Goal: Information Seeking & Learning: Check status

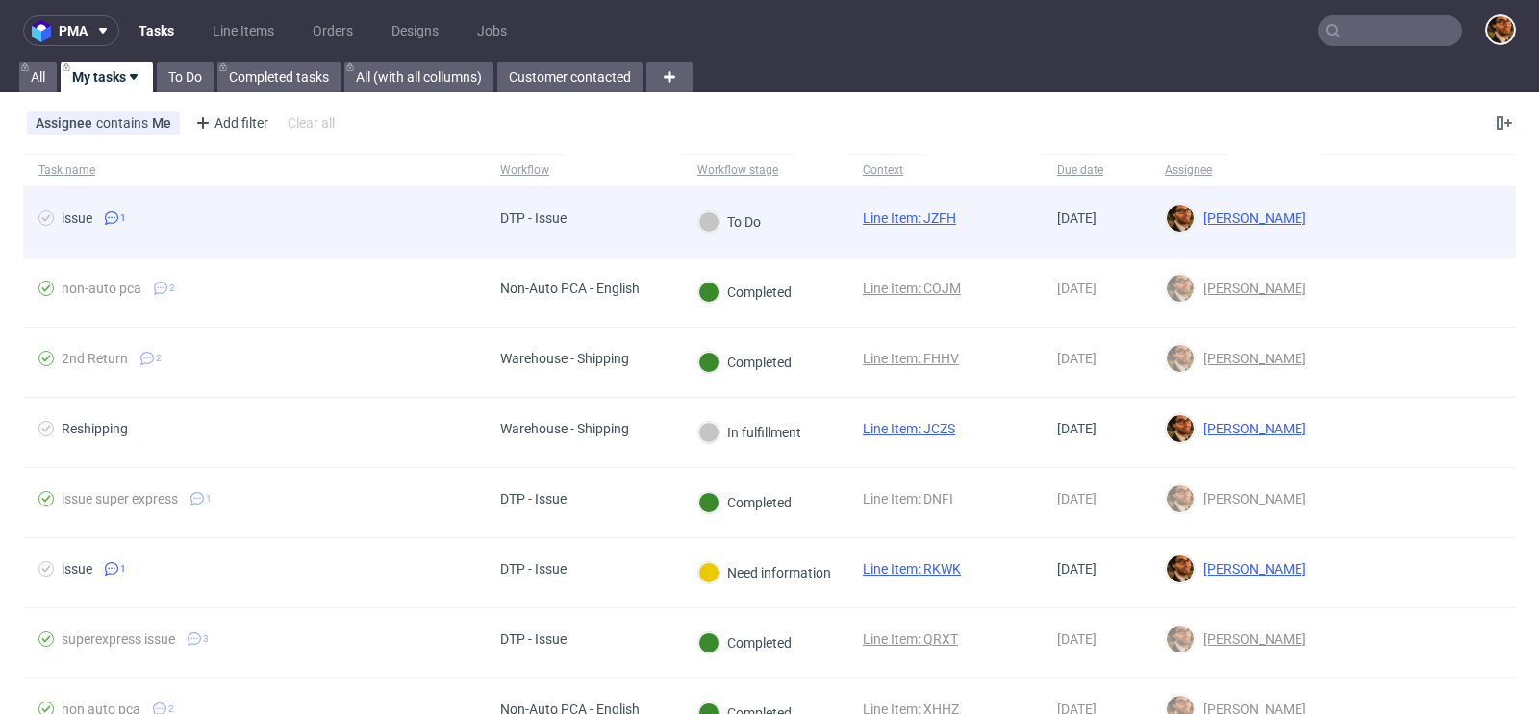
click at [1352, 223] on div at bounding box center [1418, 222] width 194 height 69
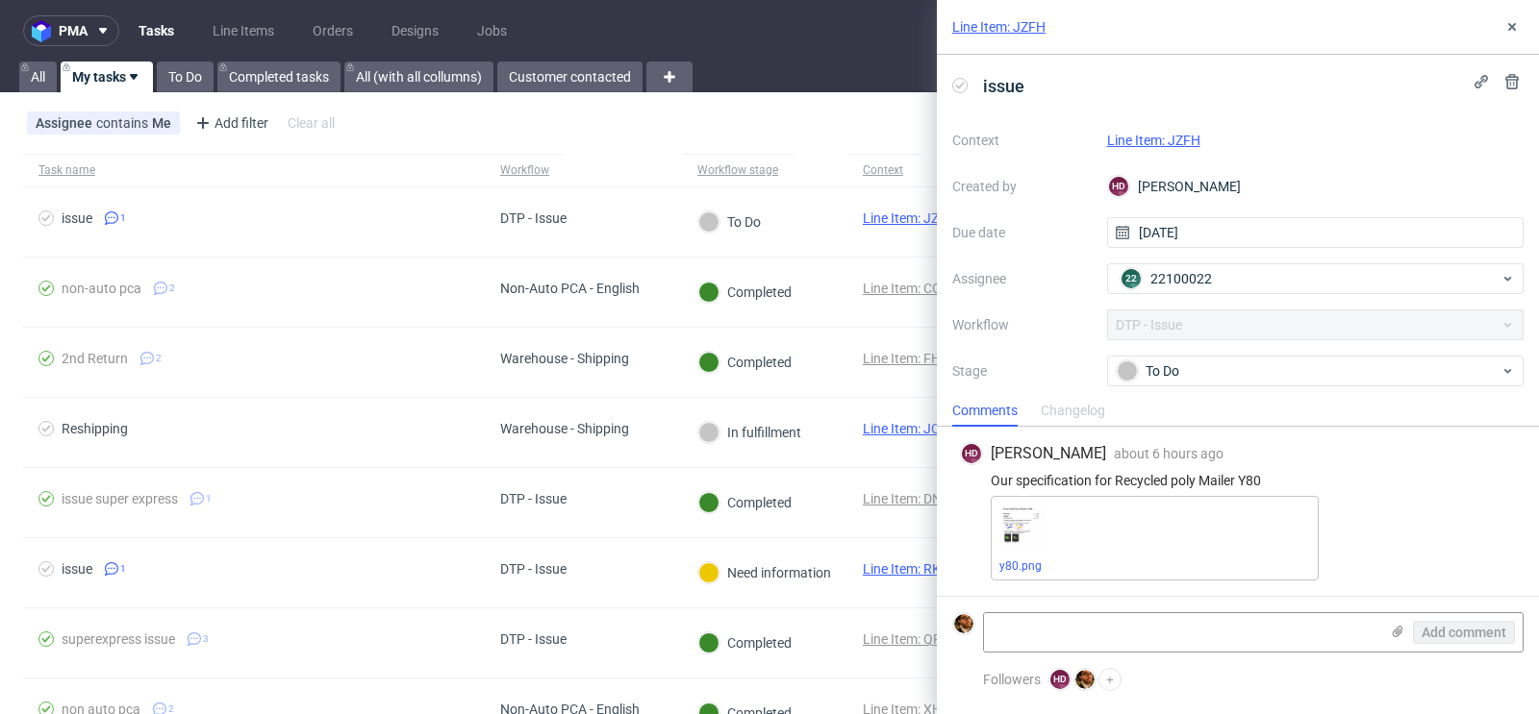
click at [1174, 133] on link "Line Item: JZFH" at bounding box center [1153, 140] width 93 height 15
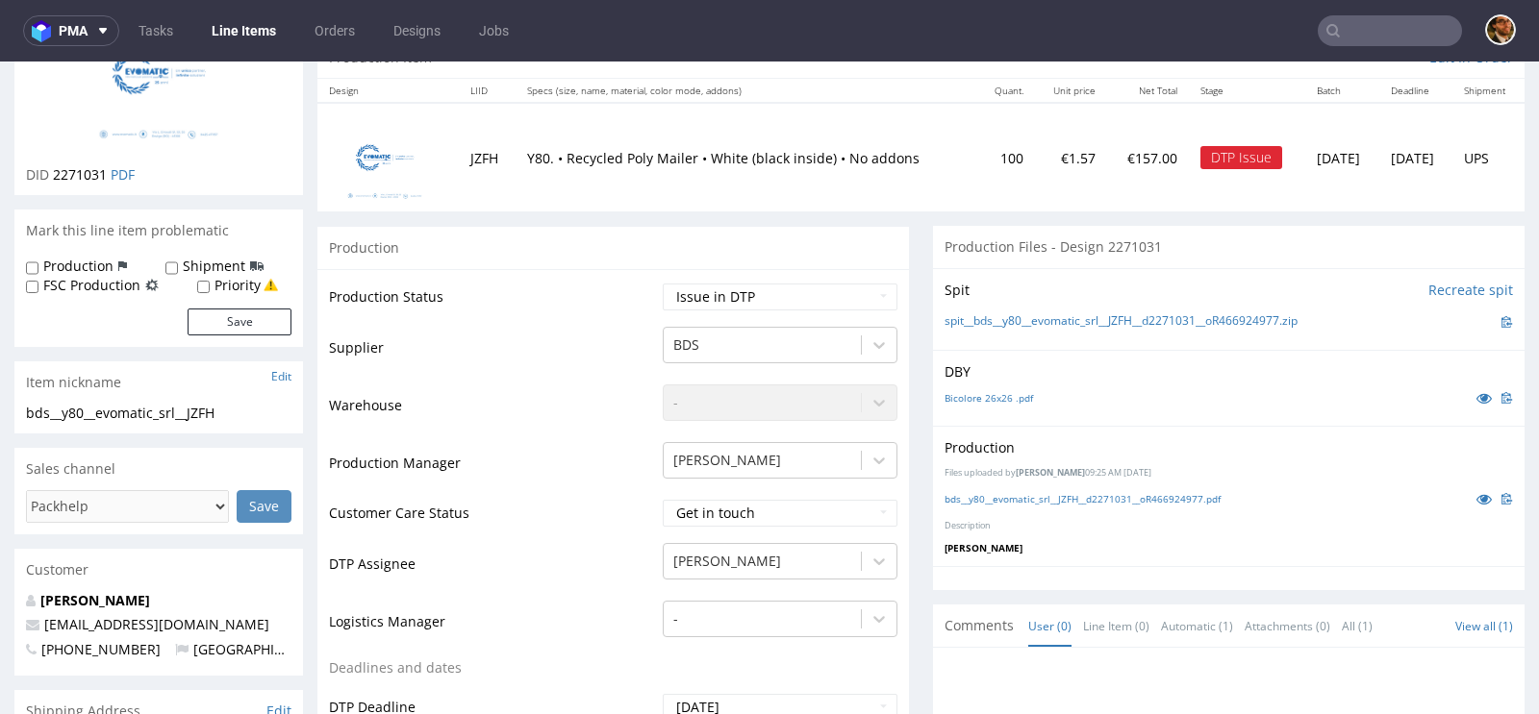
scroll to position [493, 0]
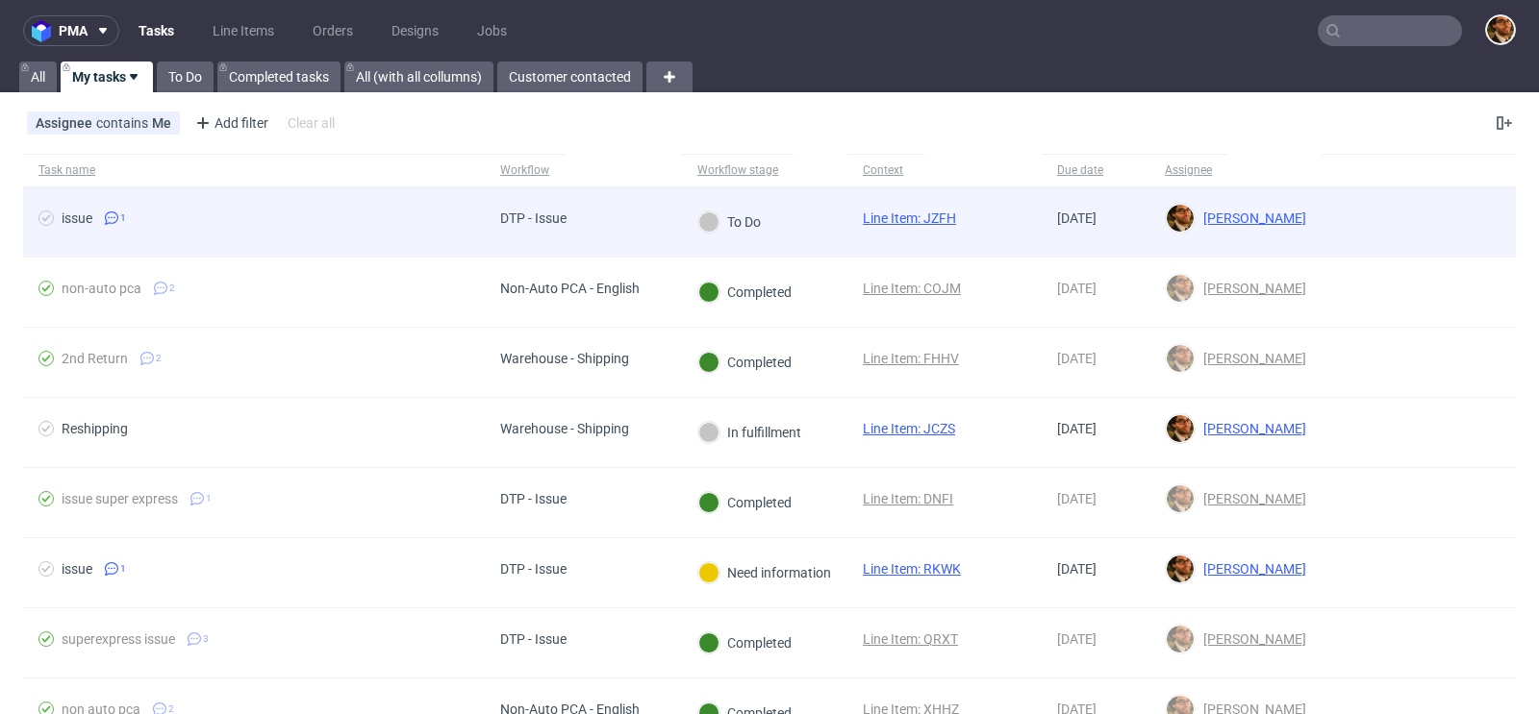
click at [1321, 215] on div at bounding box center [1418, 222] width 194 height 69
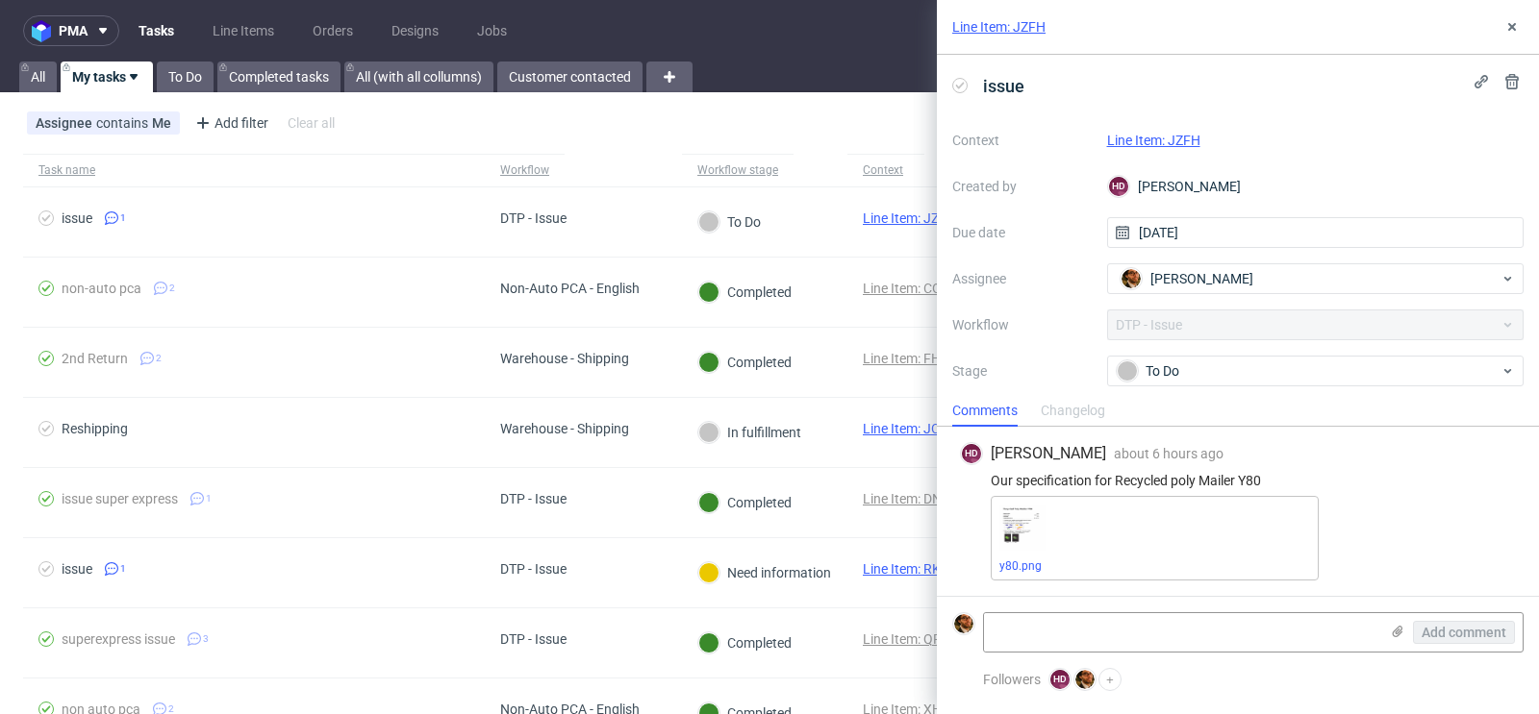
click at [1187, 137] on link "Line Item: JZFH" at bounding box center [1153, 140] width 93 height 15
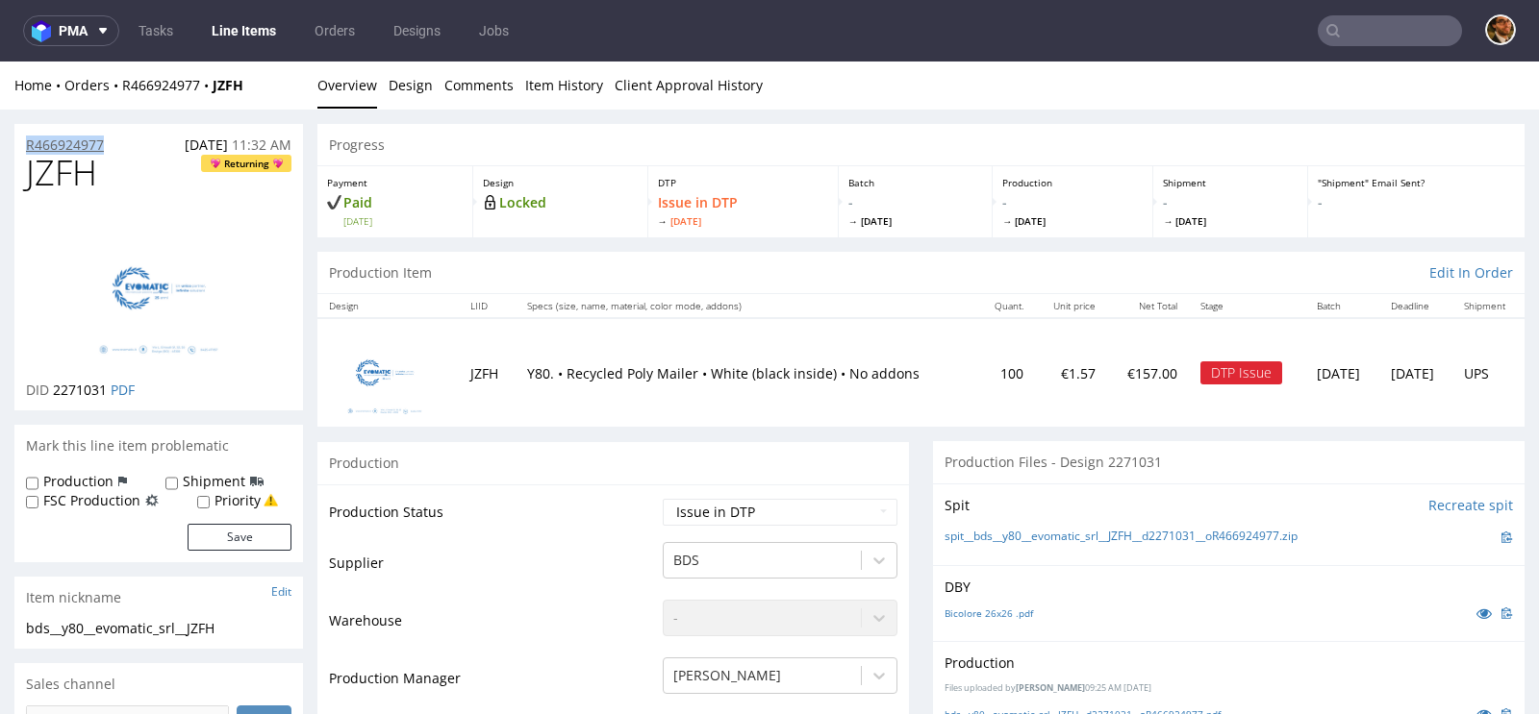
drag, startPoint x: 128, startPoint y: 141, endPoint x: 25, endPoint y: 141, distance: 102.9
click at [25, 141] on div "R466924977 06.10.2025 11:32 AM" at bounding box center [158, 139] width 288 height 31
copy p "R466924977"
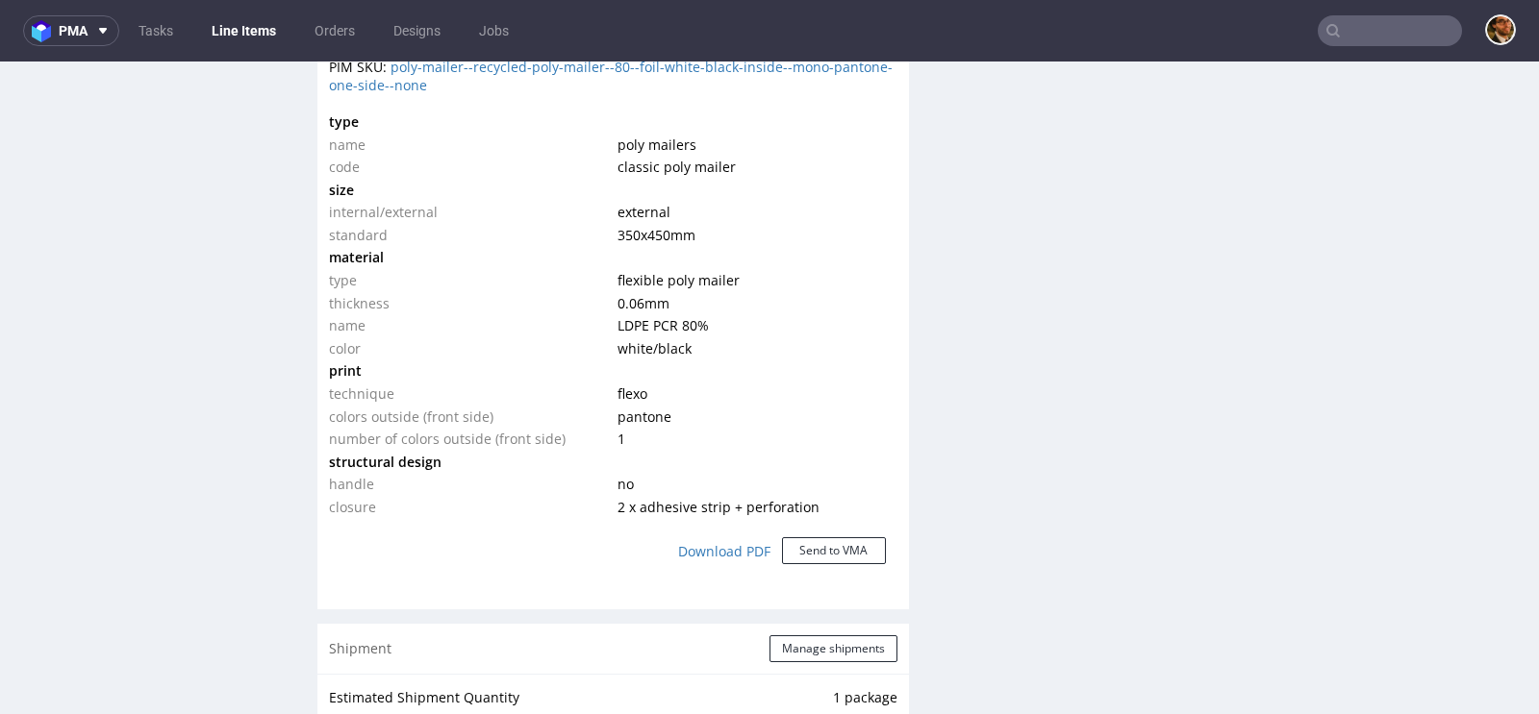
scroll to position [920, 0]
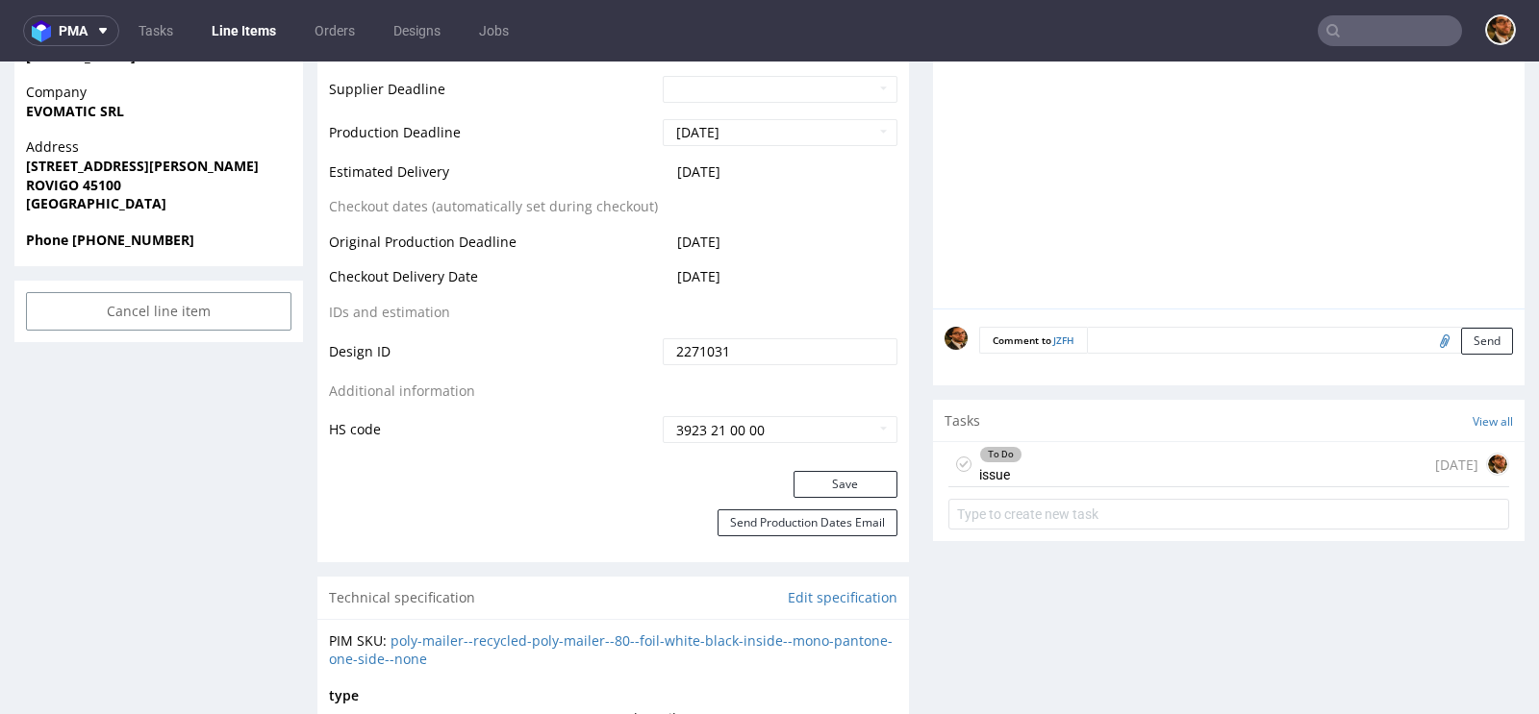
click at [1040, 464] on div "To Do issue today" at bounding box center [1228, 464] width 561 height 45
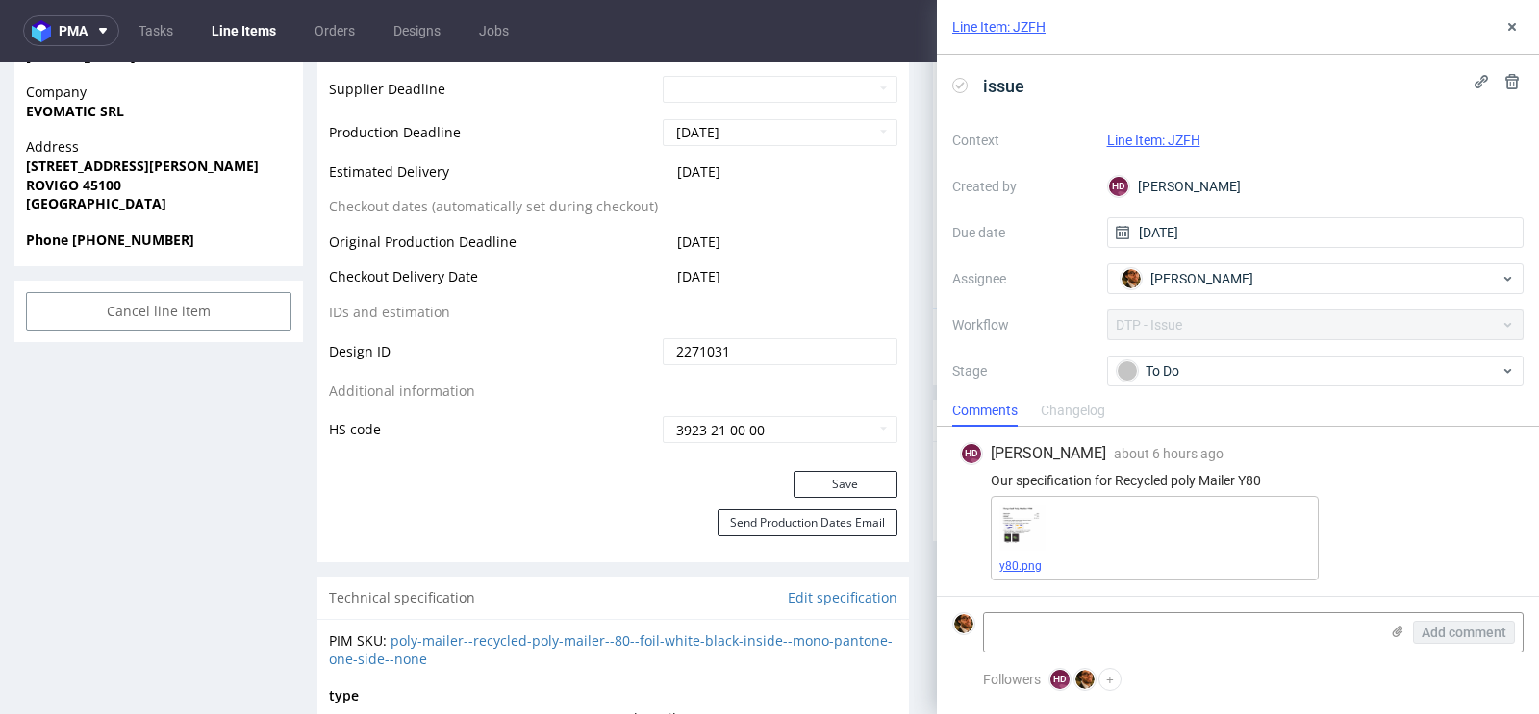
click at [1018, 569] on link "y80.png" at bounding box center [1020, 566] width 42 height 13
drag, startPoint x: 1267, startPoint y: 478, endPoint x: 992, endPoint y: 483, distance: 275.1
click at [992, 483] on div "Our specification for Recycled poly Mailer Y80" at bounding box center [1238, 480] width 556 height 15
copy div "Our specification for Recycled poly Mailer Y80"
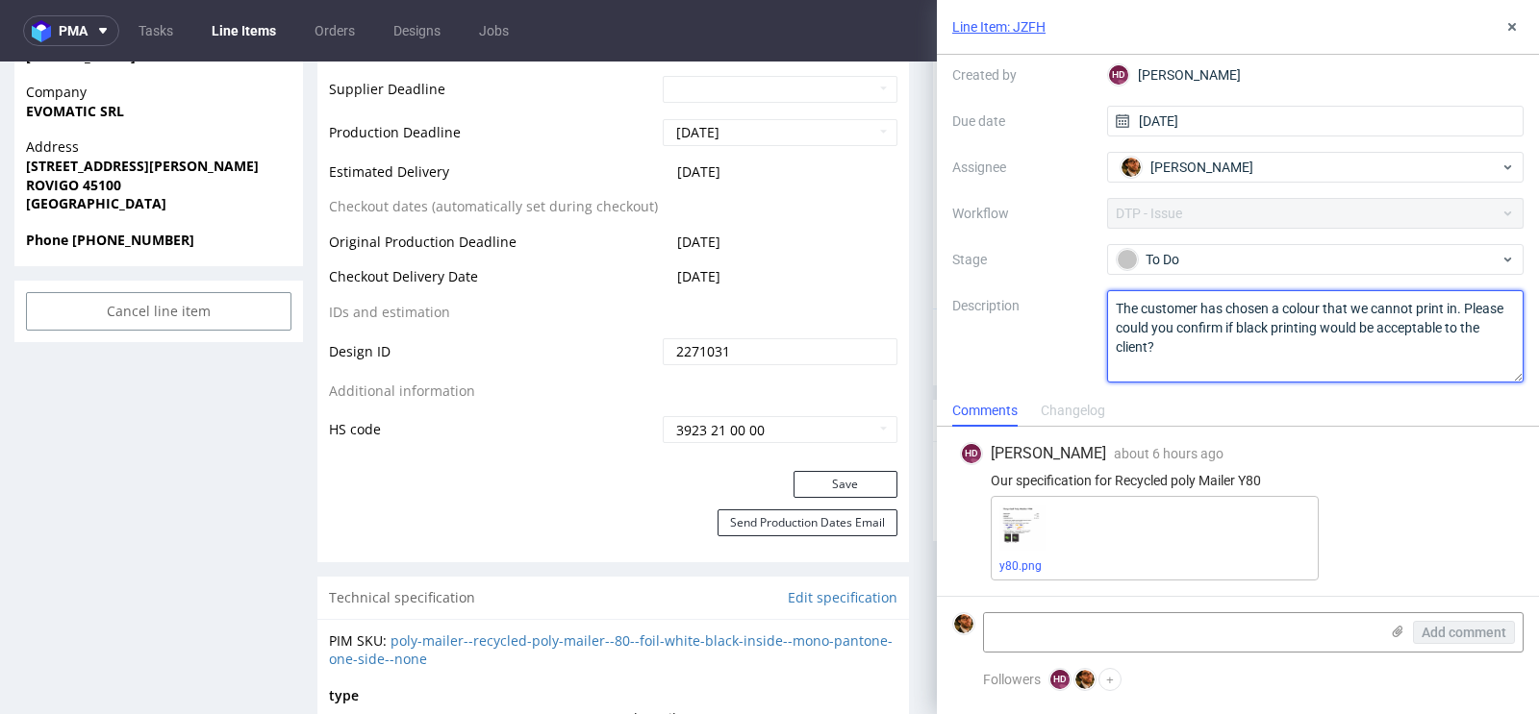
drag, startPoint x: 1168, startPoint y: 355, endPoint x: 1112, endPoint y: 307, distance: 74.4
click at [1112, 307] on textarea "The customer has chosen a colour that we cannot print in. Please could you conf…" at bounding box center [1315, 336] width 417 height 92
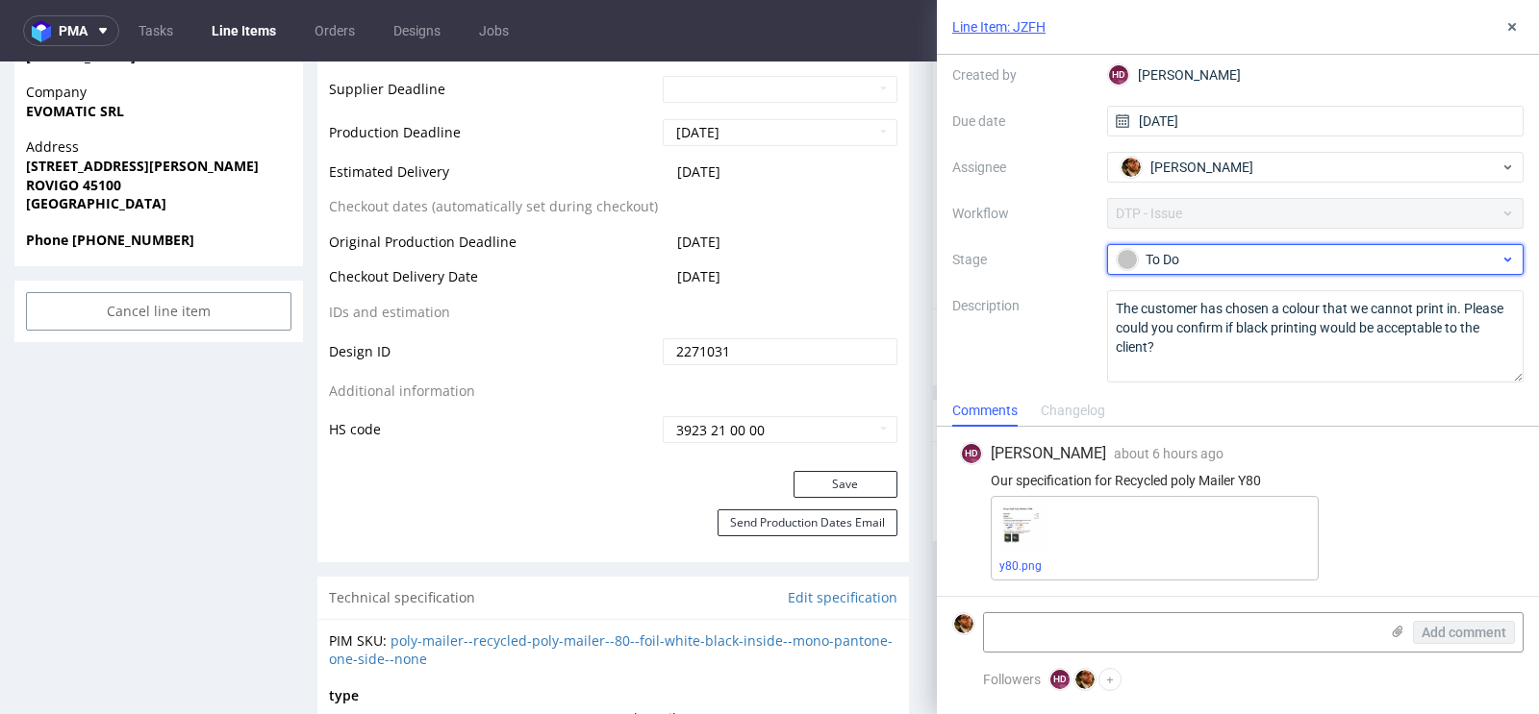
click at [1236, 252] on div "To Do" at bounding box center [1307, 259] width 383 height 21
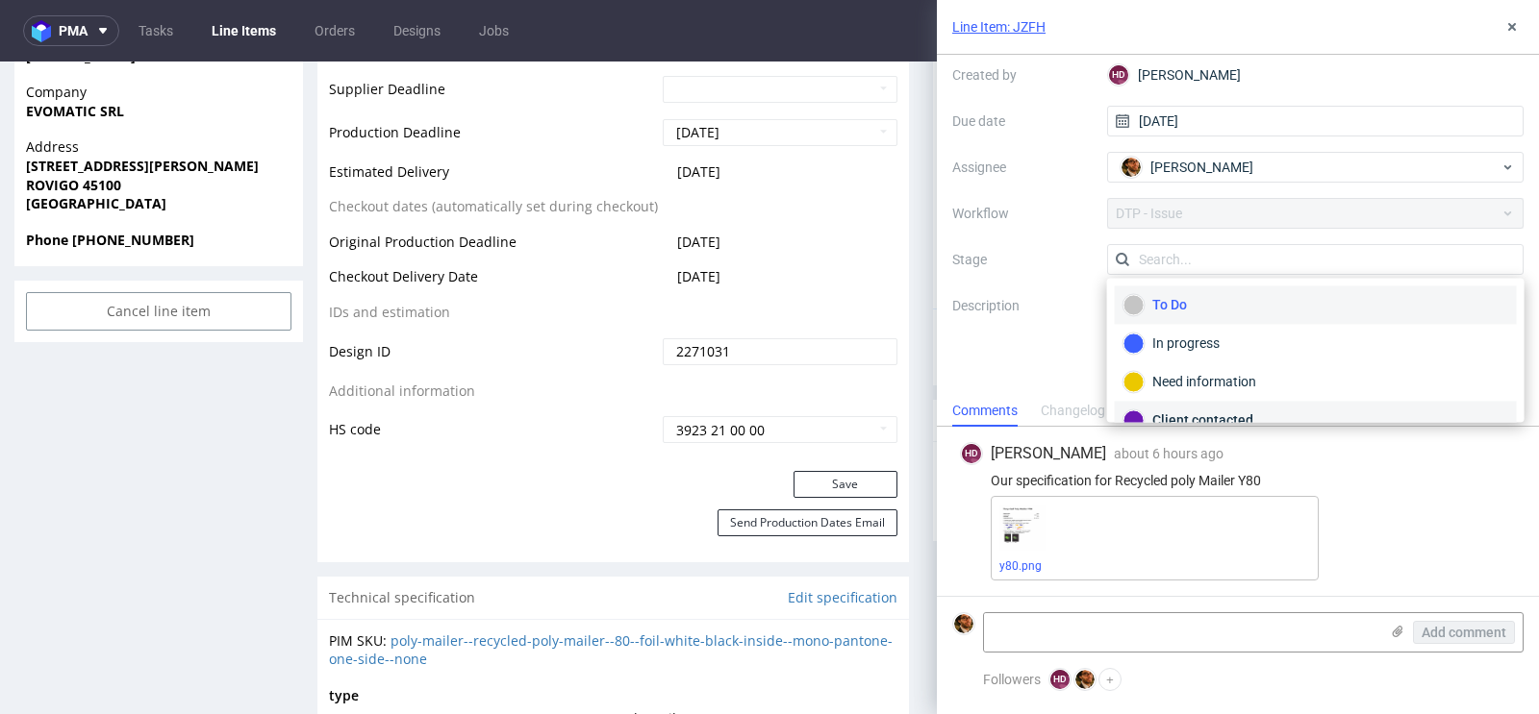
click at [1209, 403] on div "Client contacted" at bounding box center [1316, 420] width 402 height 38
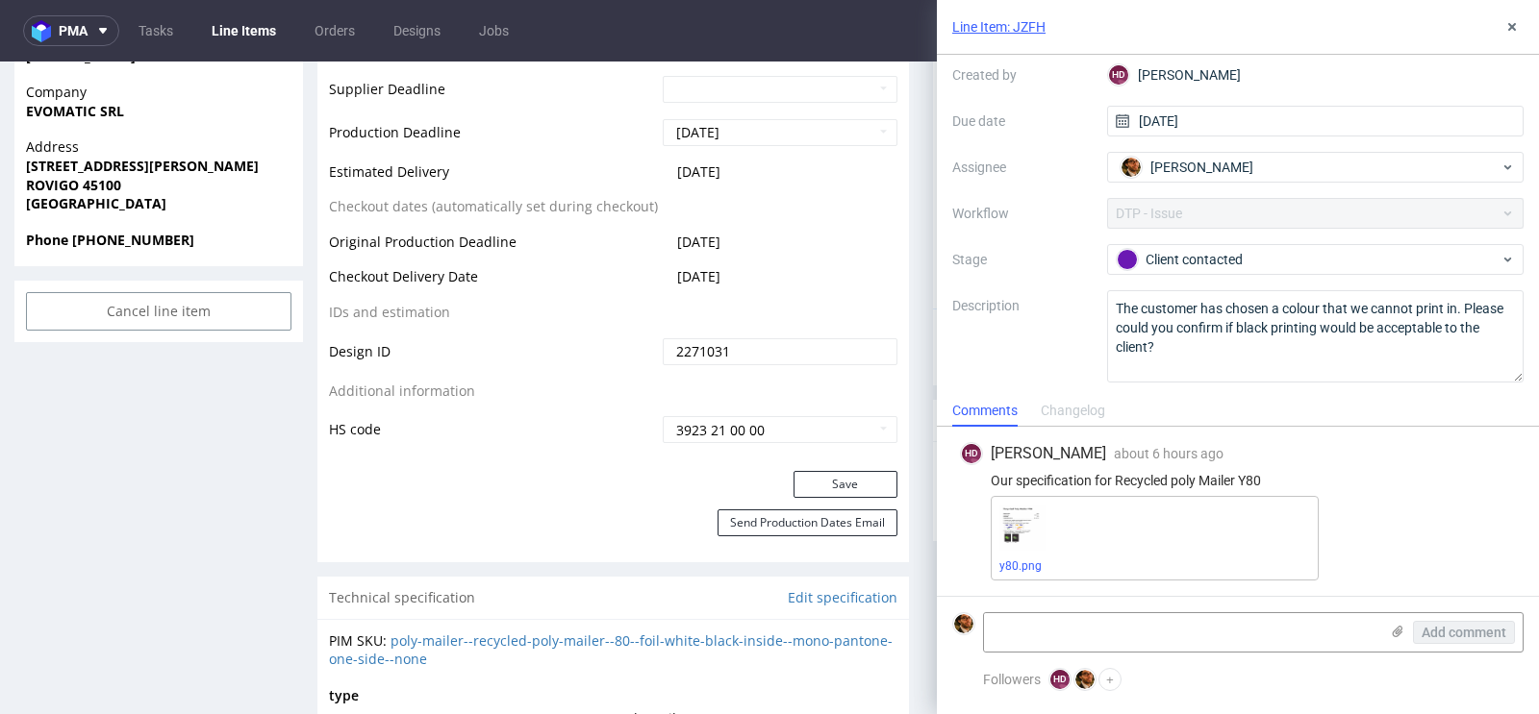
click at [1284, 402] on div "Comments Changelog" at bounding box center [1238, 410] width 602 height 31
click at [1507, 29] on icon at bounding box center [1511, 26] width 15 height 15
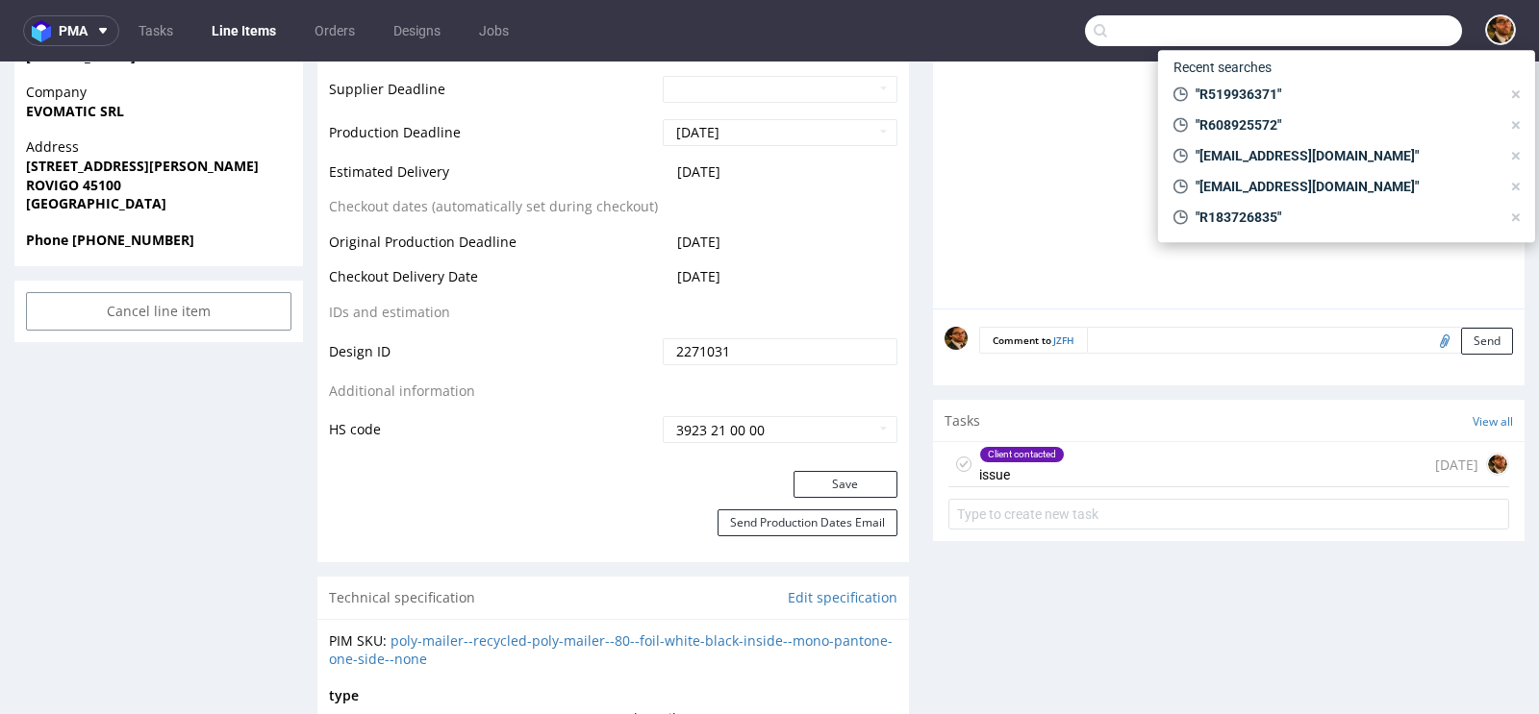
click at [1320, 20] on input "text" at bounding box center [1273, 30] width 377 height 31
paste input "R554115628"
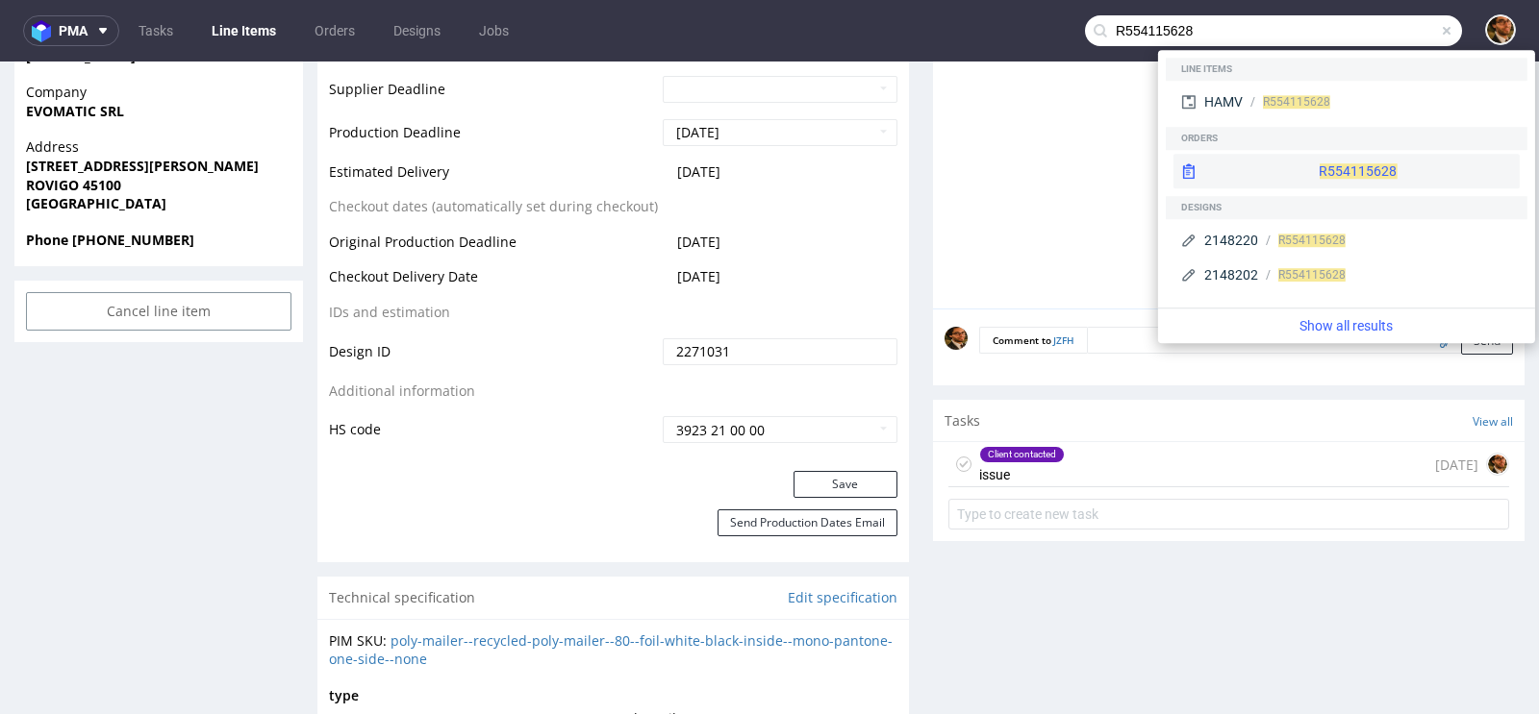
type input "R554115628"
click at [1301, 170] on div "R554115628" at bounding box center [1346, 171] width 346 height 35
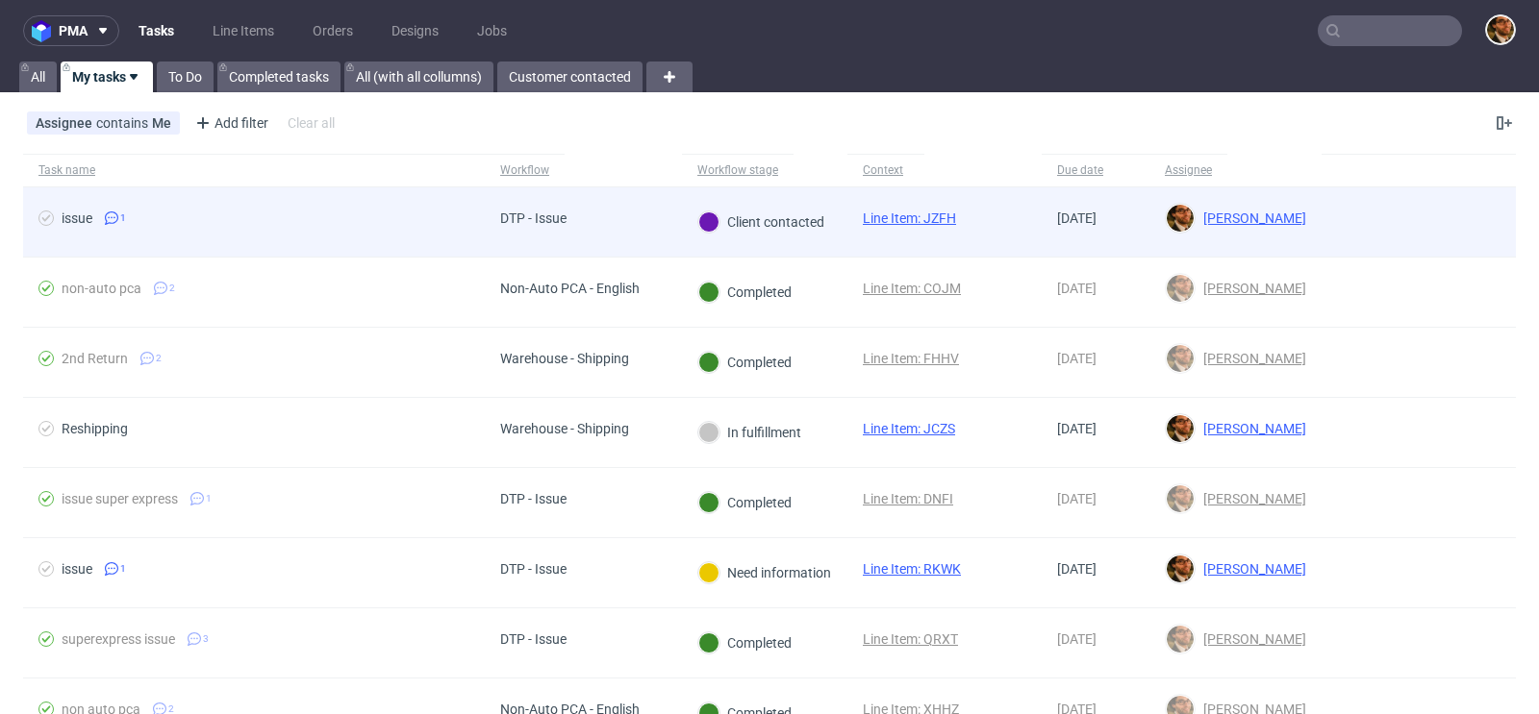
click at [1321, 221] on div at bounding box center [1418, 222] width 194 height 69
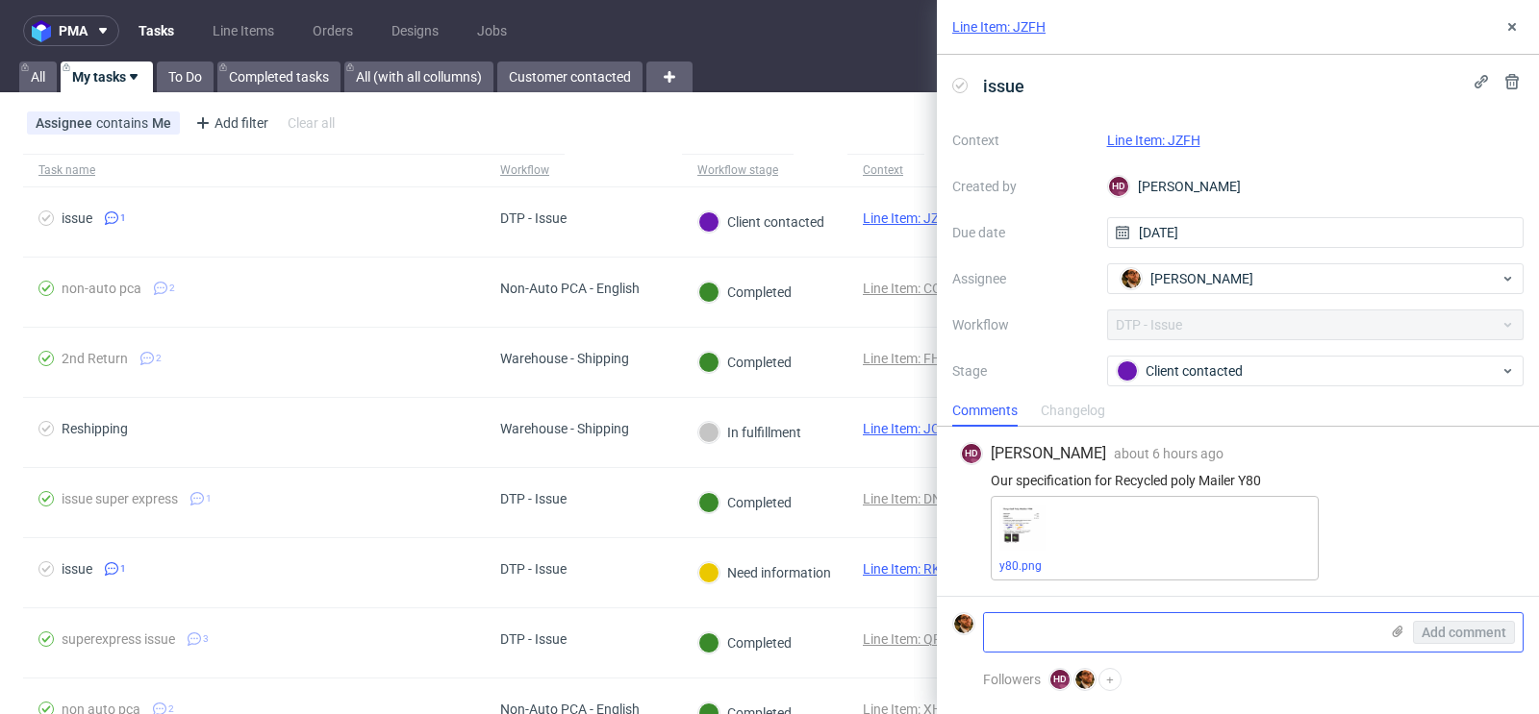
click at [1016, 621] on textarea at bounding box center [1181, 633] width 394 height 38
paste textarea "R554115628"
click at [994, 629] on textarea "R554115628" at bounding box center [1181, 633] width 394 height 38
click at [991, 630] on textarea "R554115628" at bounding box center [1181, 633] width 394 height 38
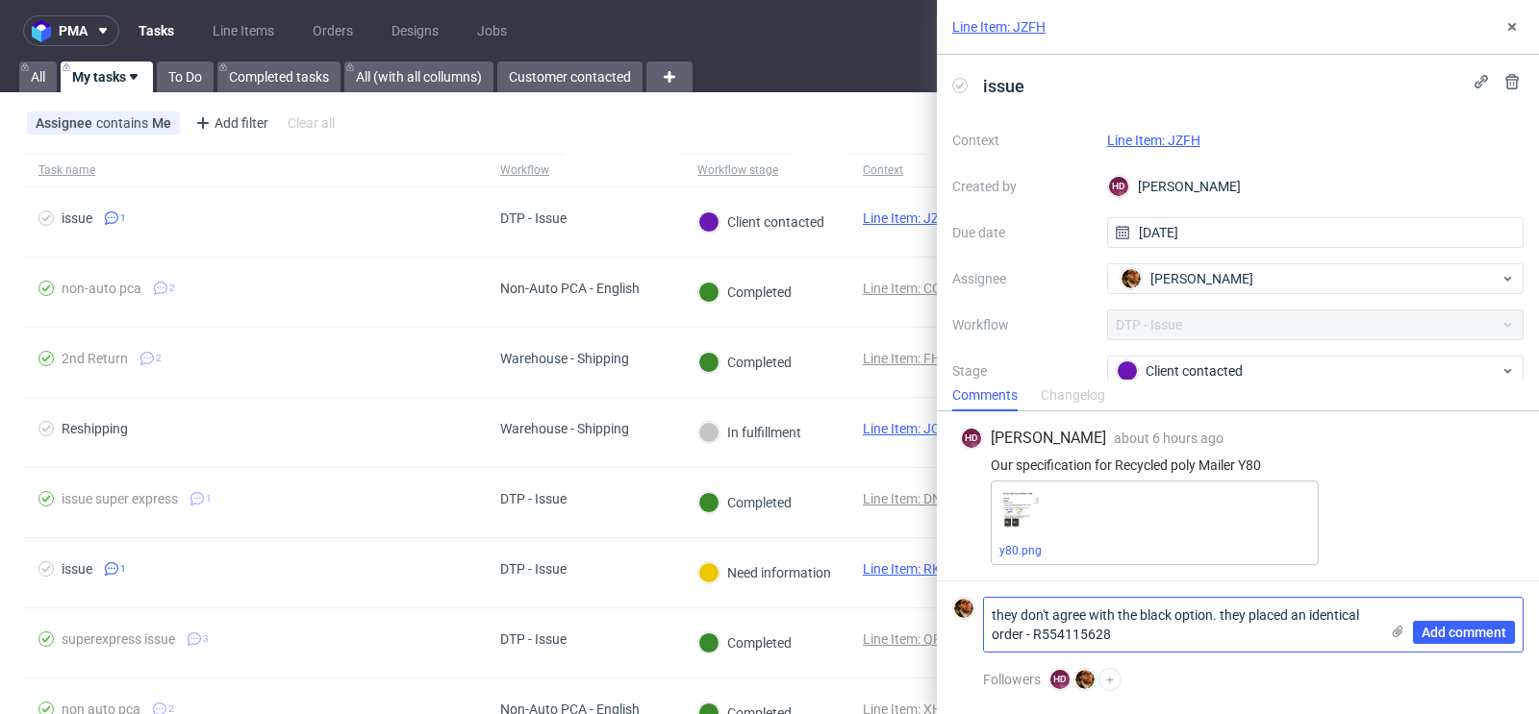
click at [1163, 642] on textarea "they don't agree with the black option. they placed an identical order - R55411…" at bounding box center [1181, 625] width 394 height 54
drag, startPoint x: 1109, startPoint y: 630, endPoint x: 1035, endPoint y: 632, distance: 74.1
click at [1035, 632] on textarea "they don't agree with the black option. they placed an identical order - R55411…" at bounding box center [1181, 625] width 394 height 54
type textarea "they don't agree with the black option. they placed an identical order - R55411…"
click at [1185, 145] on link "Line Item: JZFH" at bounding box center [1153, 140] width 93 height 15
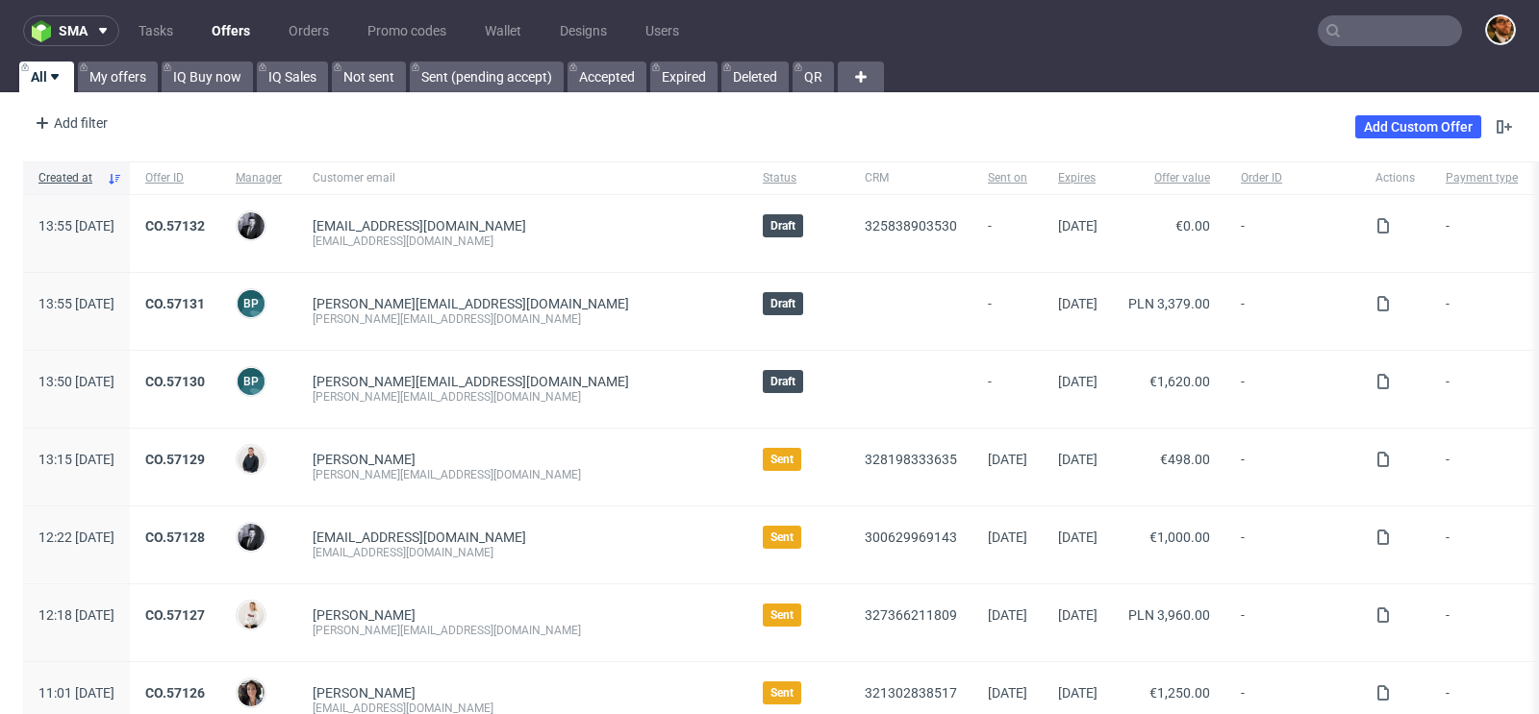
click at [1356, 34] on input "text" at bounding box center [1389, 30] width 144 height 31
paste input "R338350467"
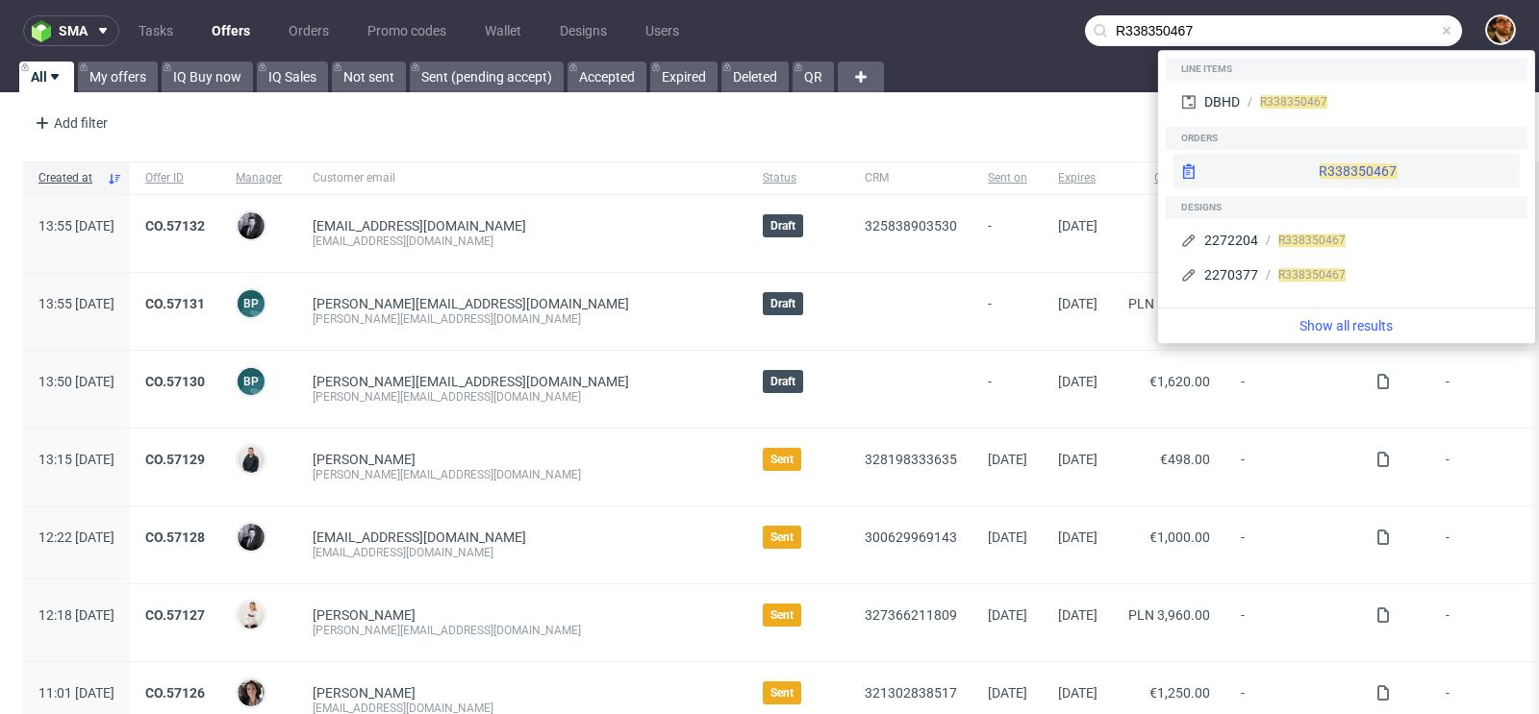
type input "R338350467"
click at [1343, 162] on div "R338350467" at bounding box center [1346, 171] width 346 height 35
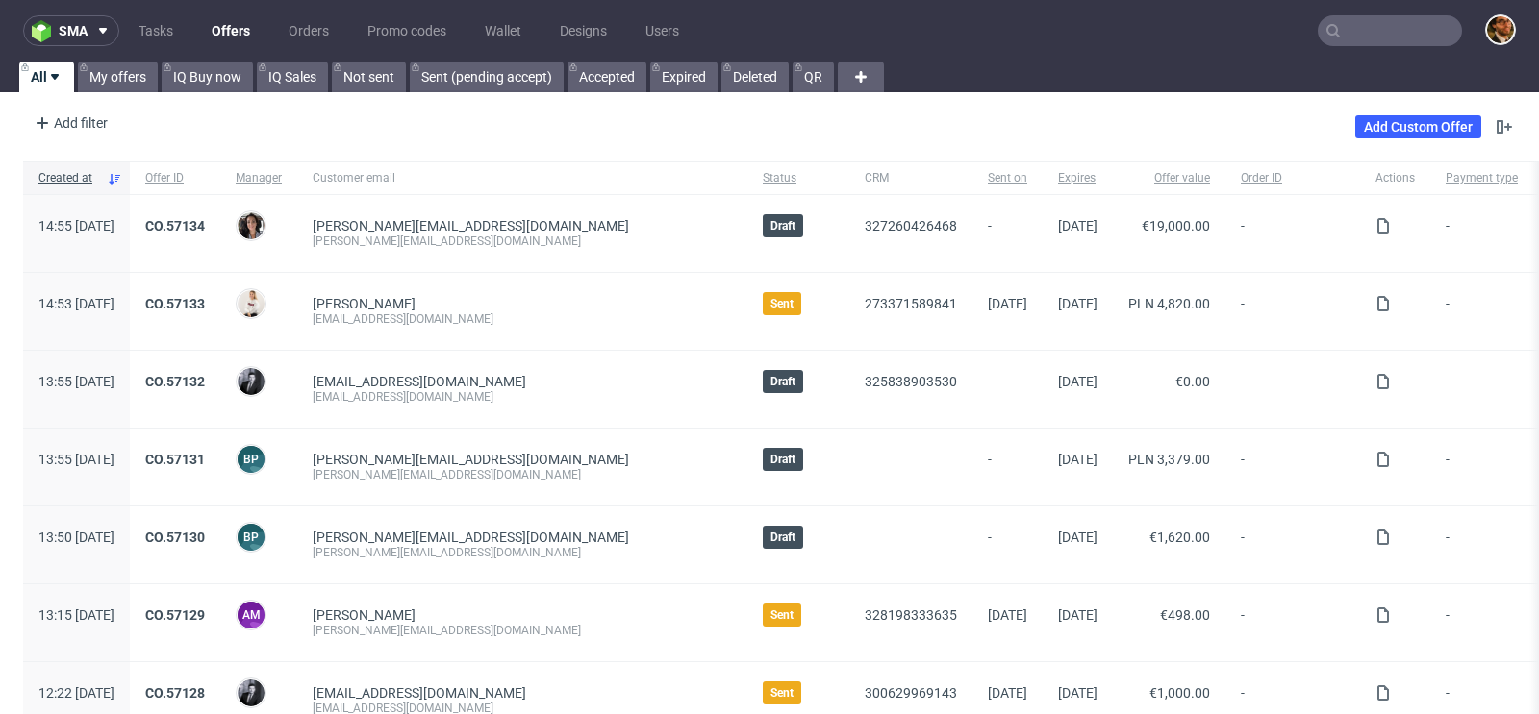
click at [1375, 44] on input "text" at bounding box center [1389, 30] width 144 height 31
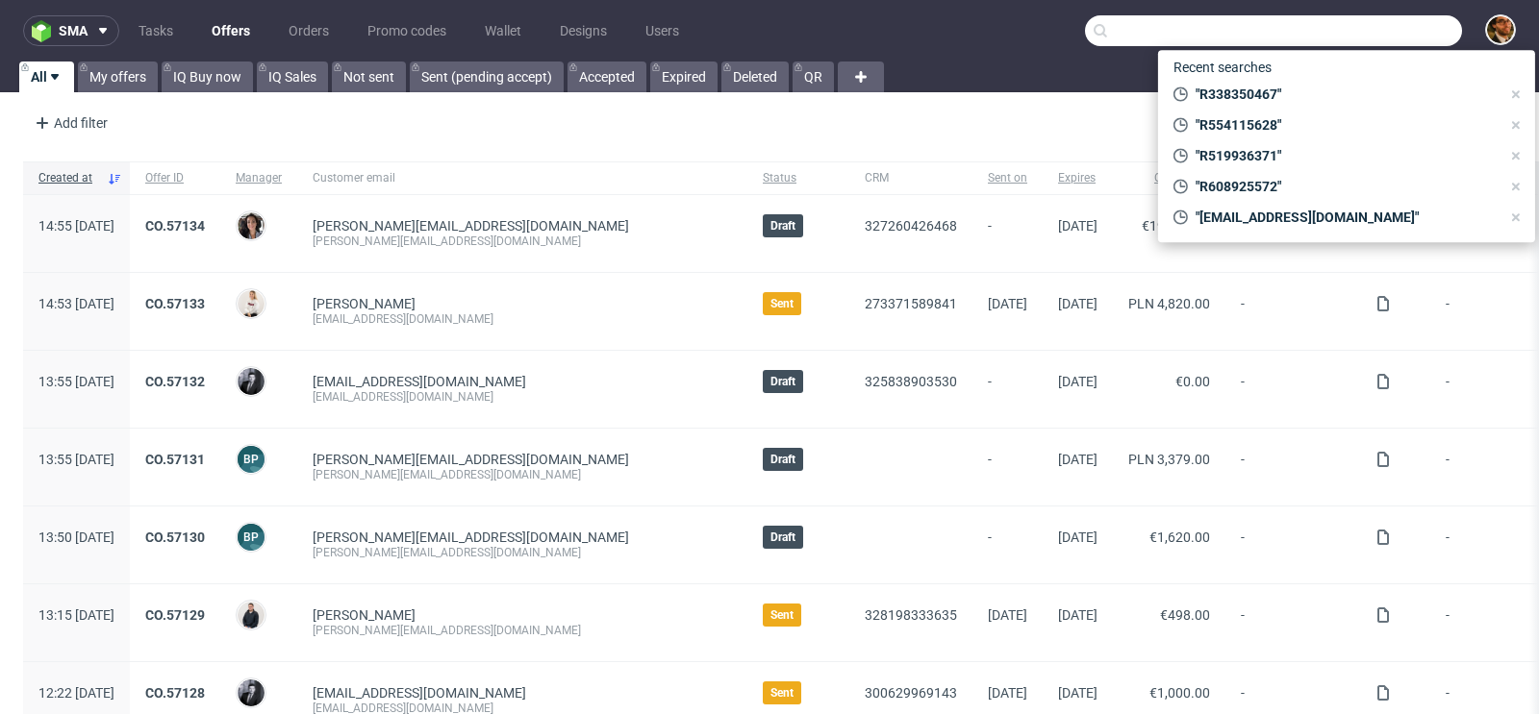
paste input "R554115628"
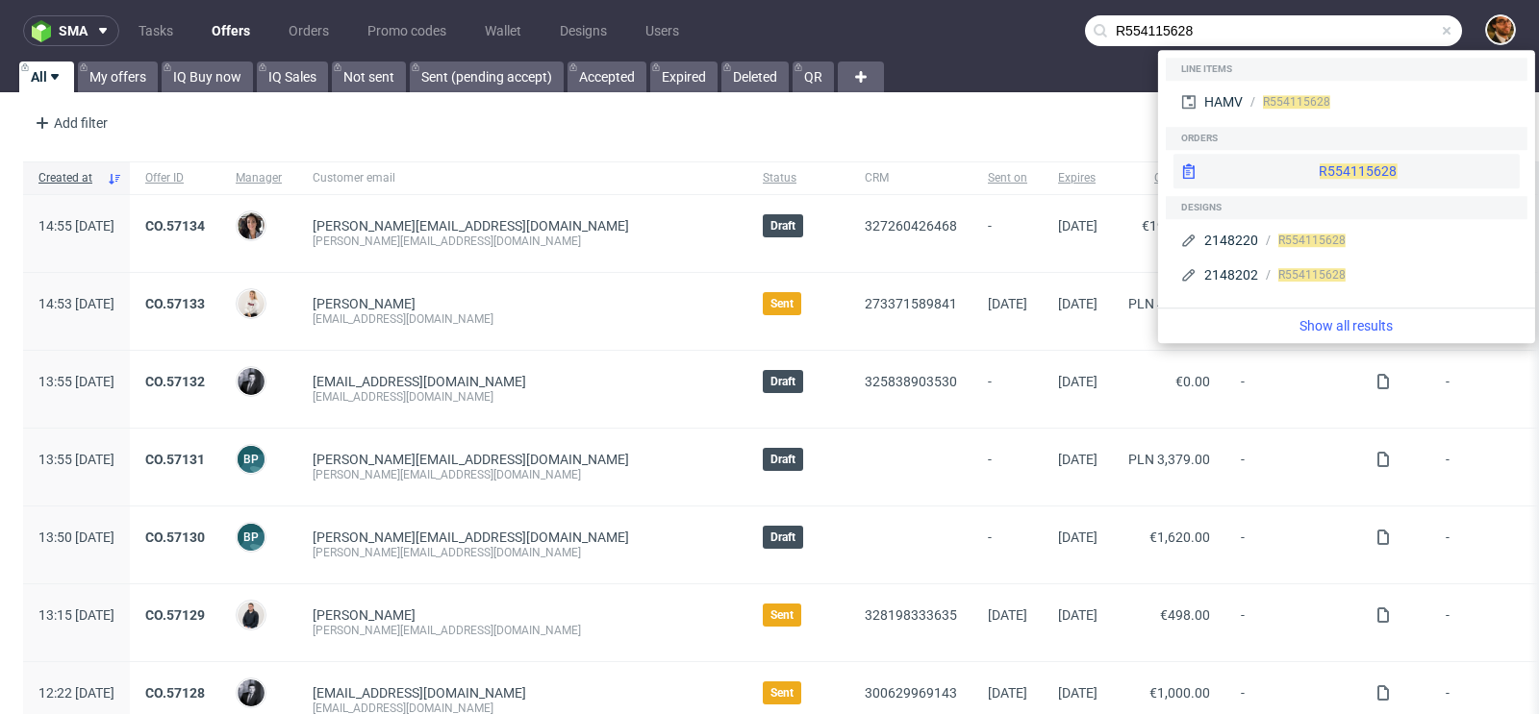
type input "R554115628"
click at [1342, 154] on div "R554115628" at bounding box center [1346, 171] width 346 height 35
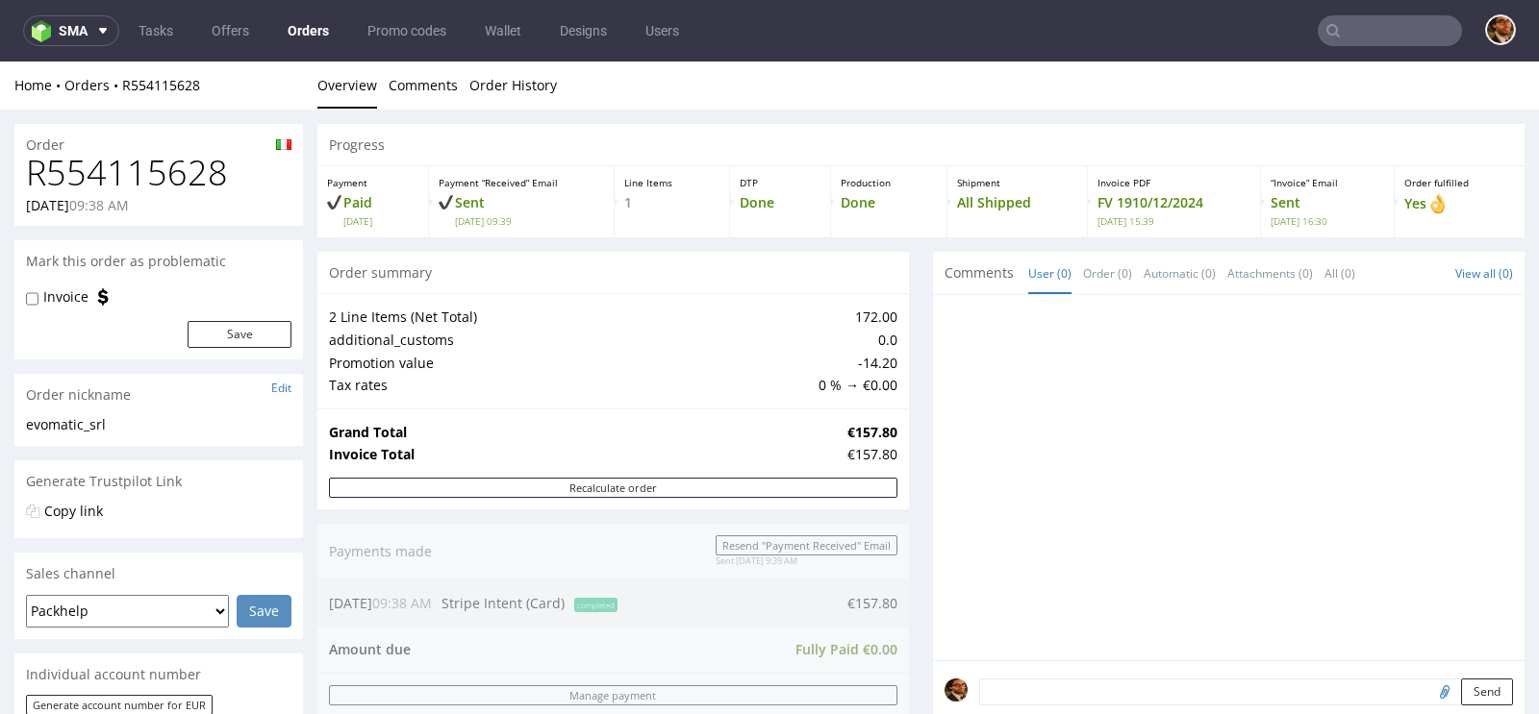
click at [1358, 34] on input "text" at bounding box center [1389, 30] width 144 height 31
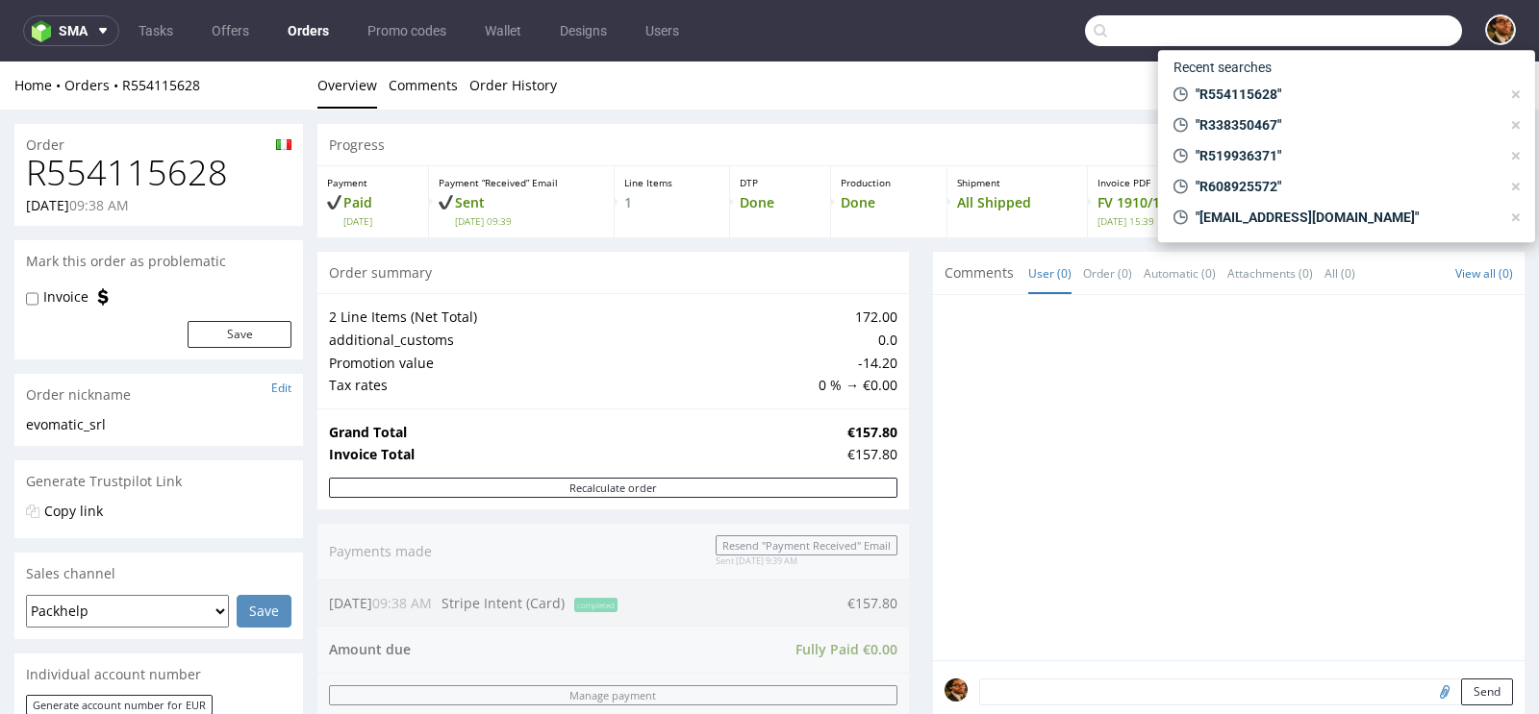
paste input "R239412731"
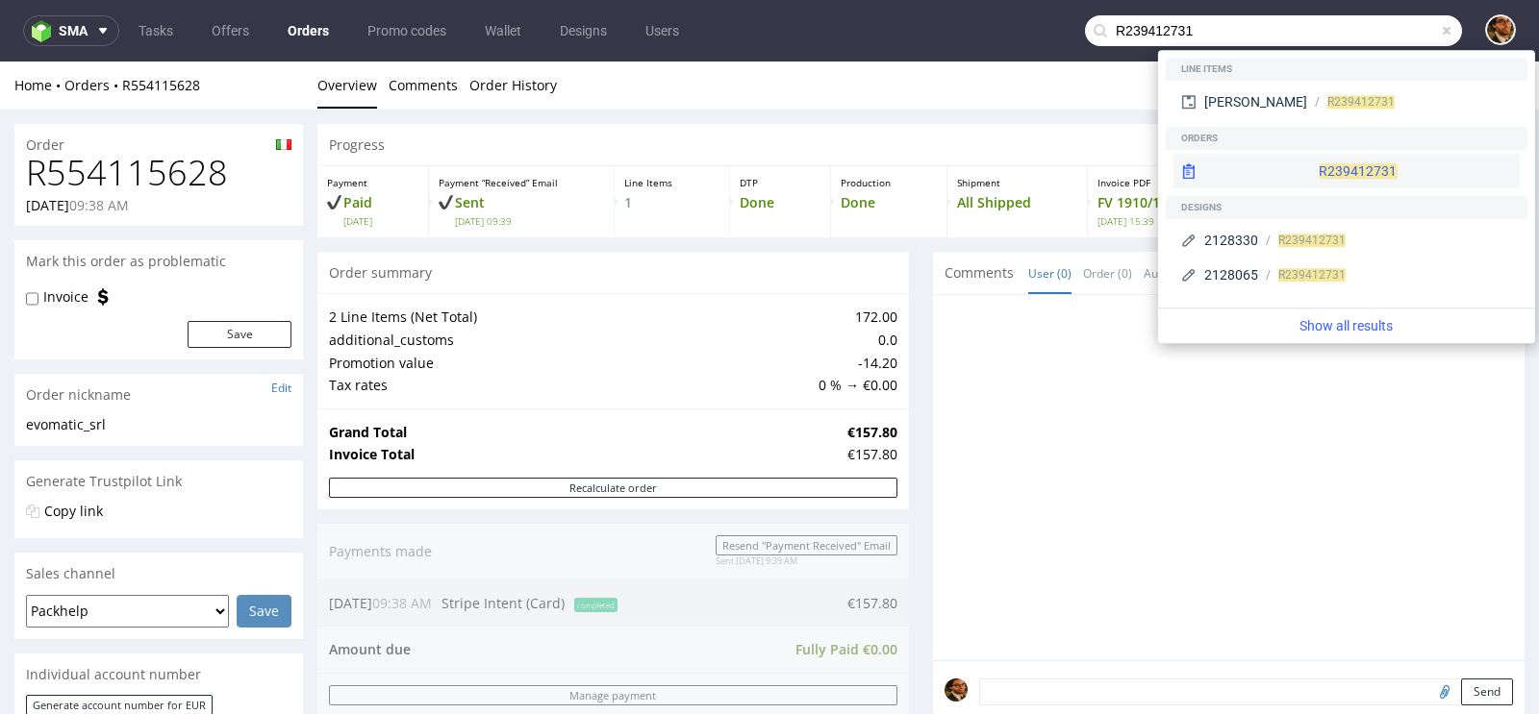
type input "R239412731"
click at [1314, 179] on div "R239412731" at bounding box center [1346, 171] width 346 height 35
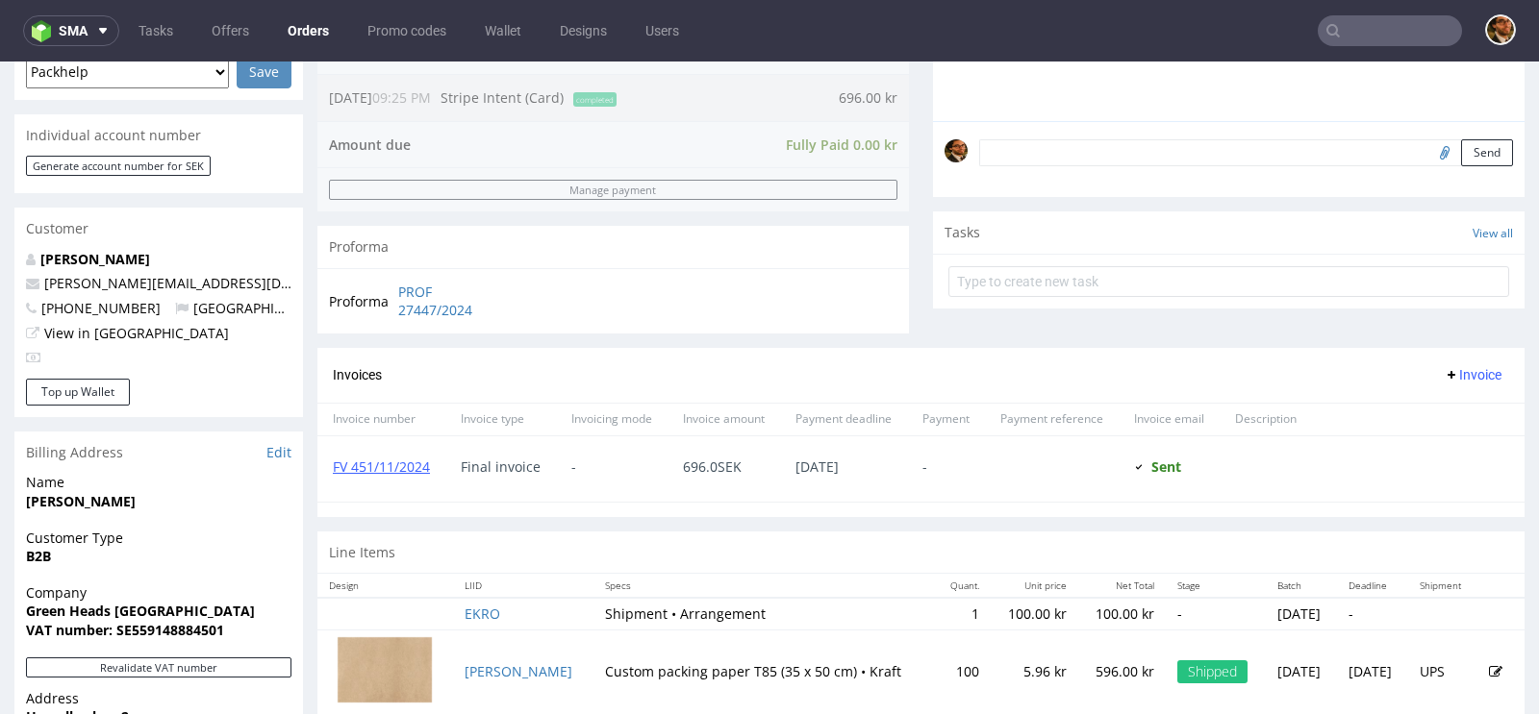
scroll to position [593, 0]
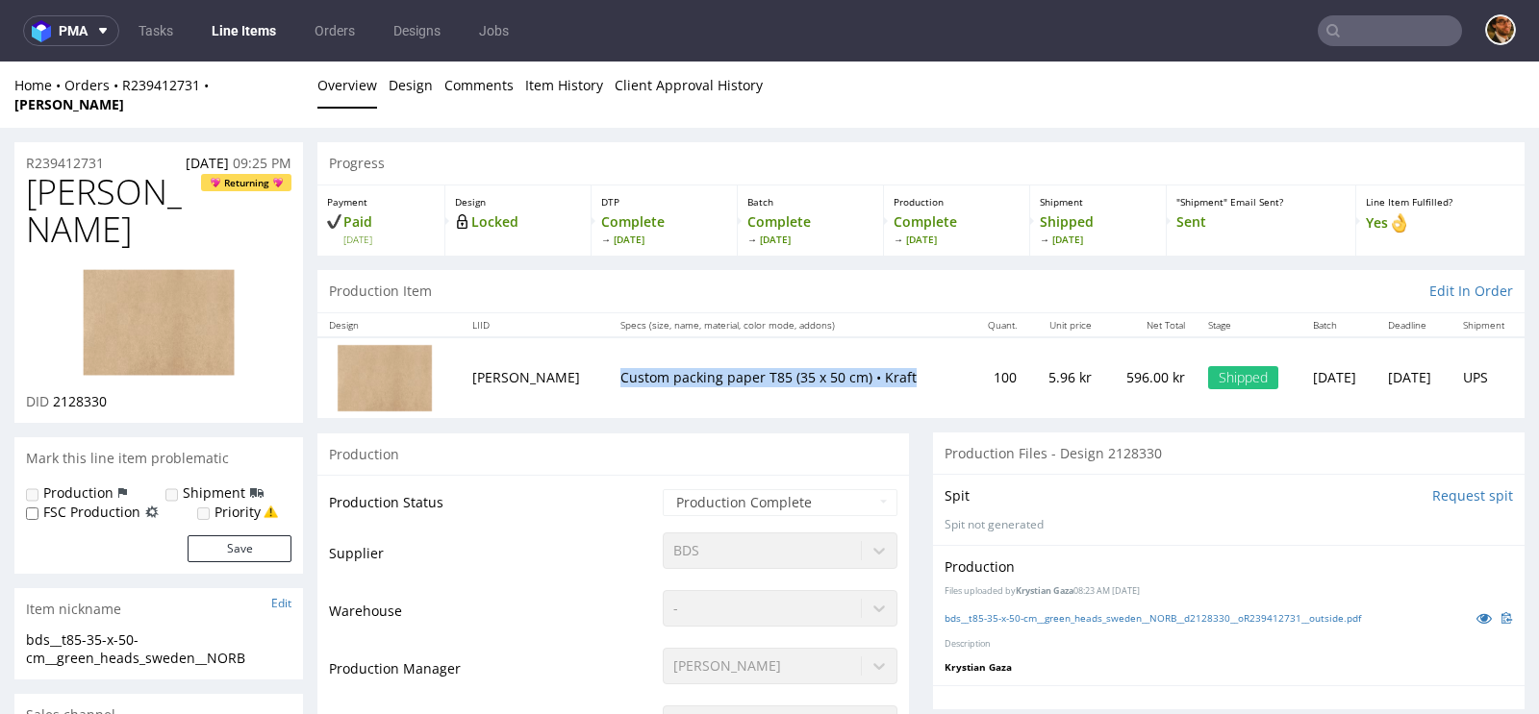
drag, startPoint x: 837, startPoint y: 355, endPoint x: 540, endPoint y: 359, distance: 296.2
click at [620, 368] on p "Custom packing paper T85 (35 x 50 cm) • Kraft" at bounding box center [789, 377] width 338 height 19
copy p "Custom packing paper T85 (35 x 50 cm) • Kraft"
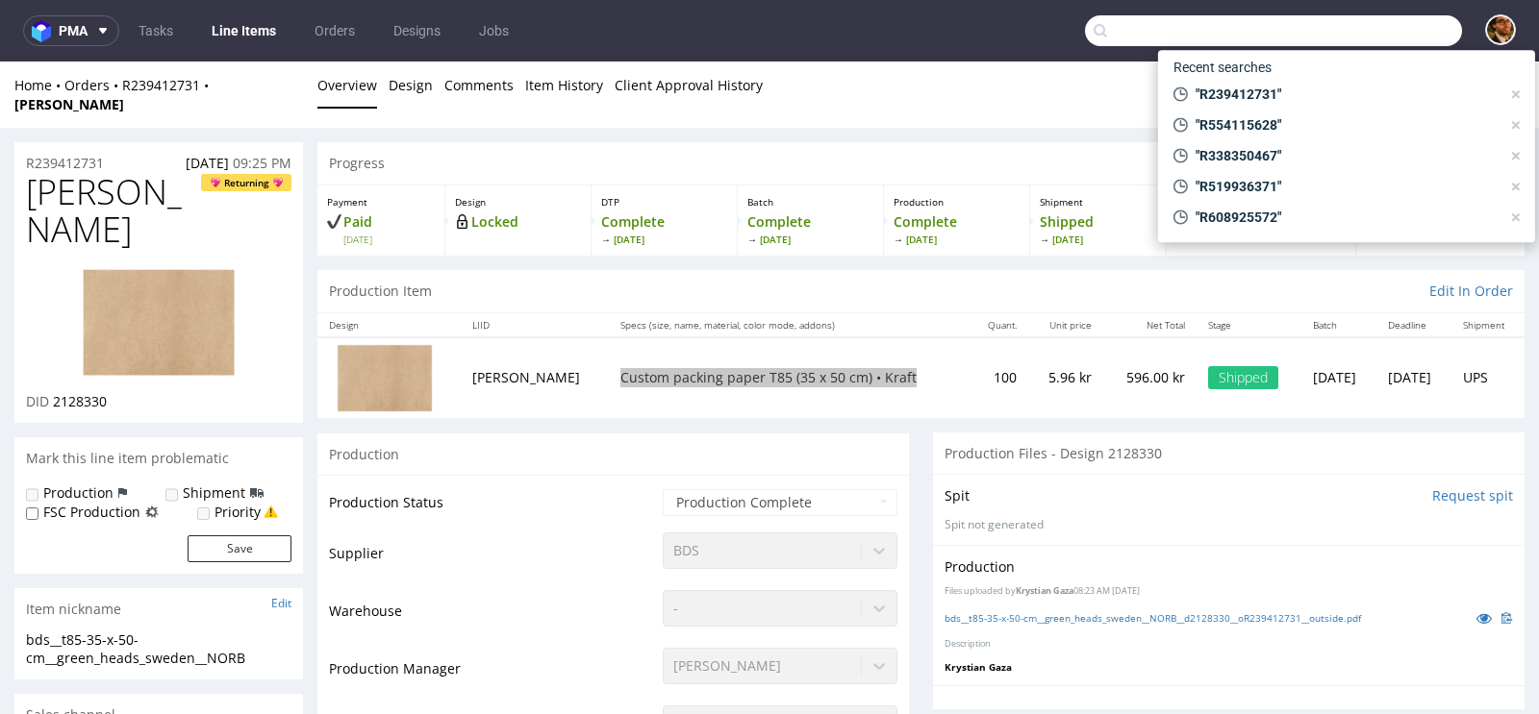
click at [1351, 17] on input "text" at bounding box center [1273, 30] width 377 height 31
paste input "[PERSON_NAME][EMAIL_ADDRESS][DOMAIN_NAME]"
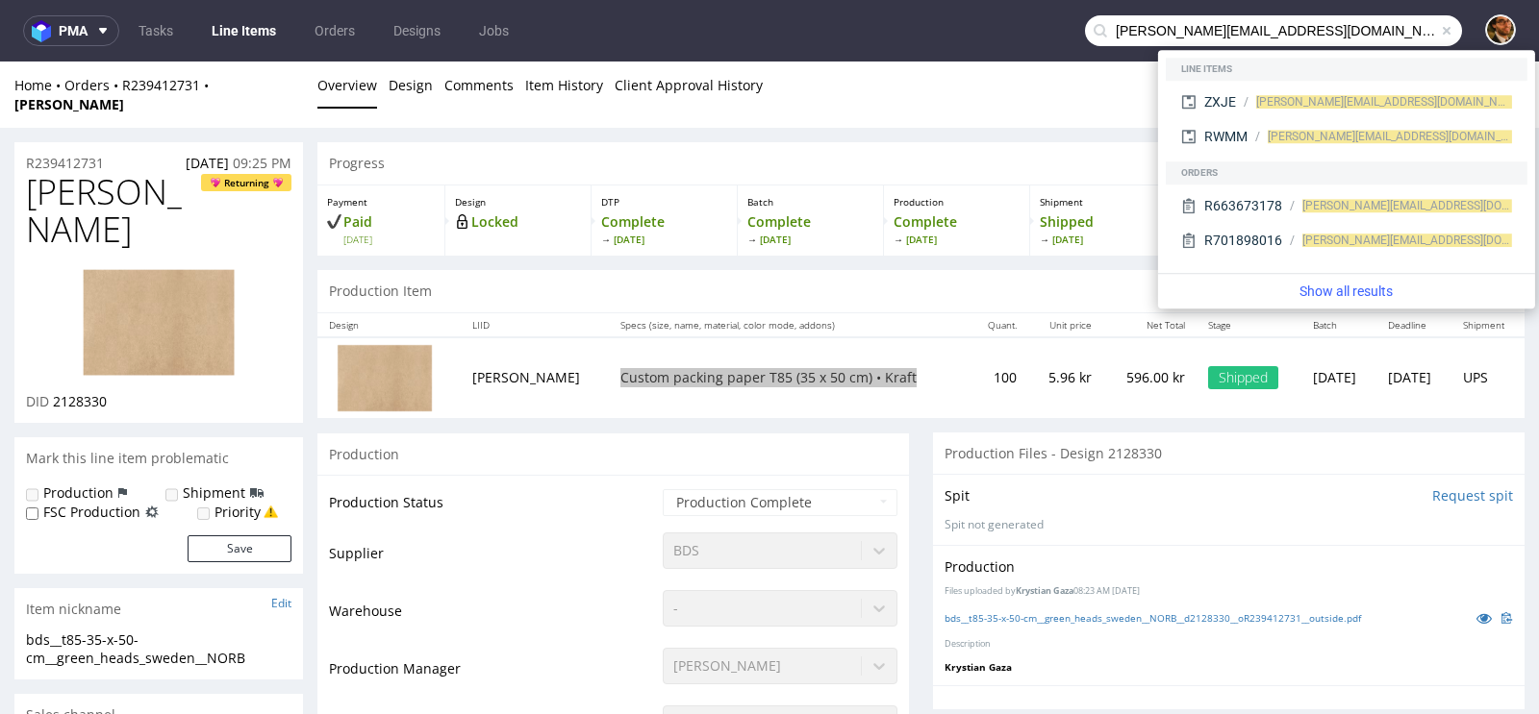
type input "[PERSON_NAME][EMAIL_ADDRESS][DOMAIN_NAME]"
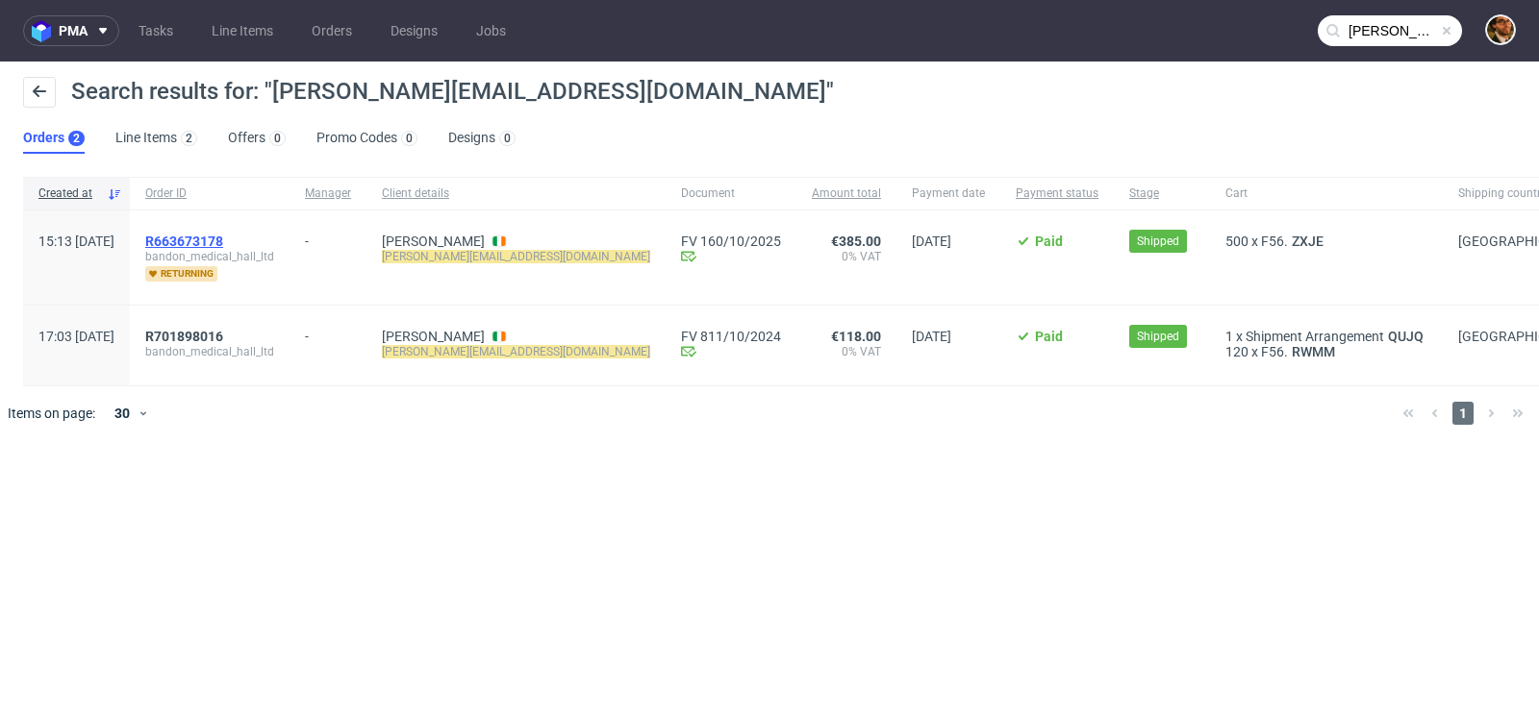
click at [223, 243] on span "R663673178" at bounding box center [184, 241] width 78 height 15
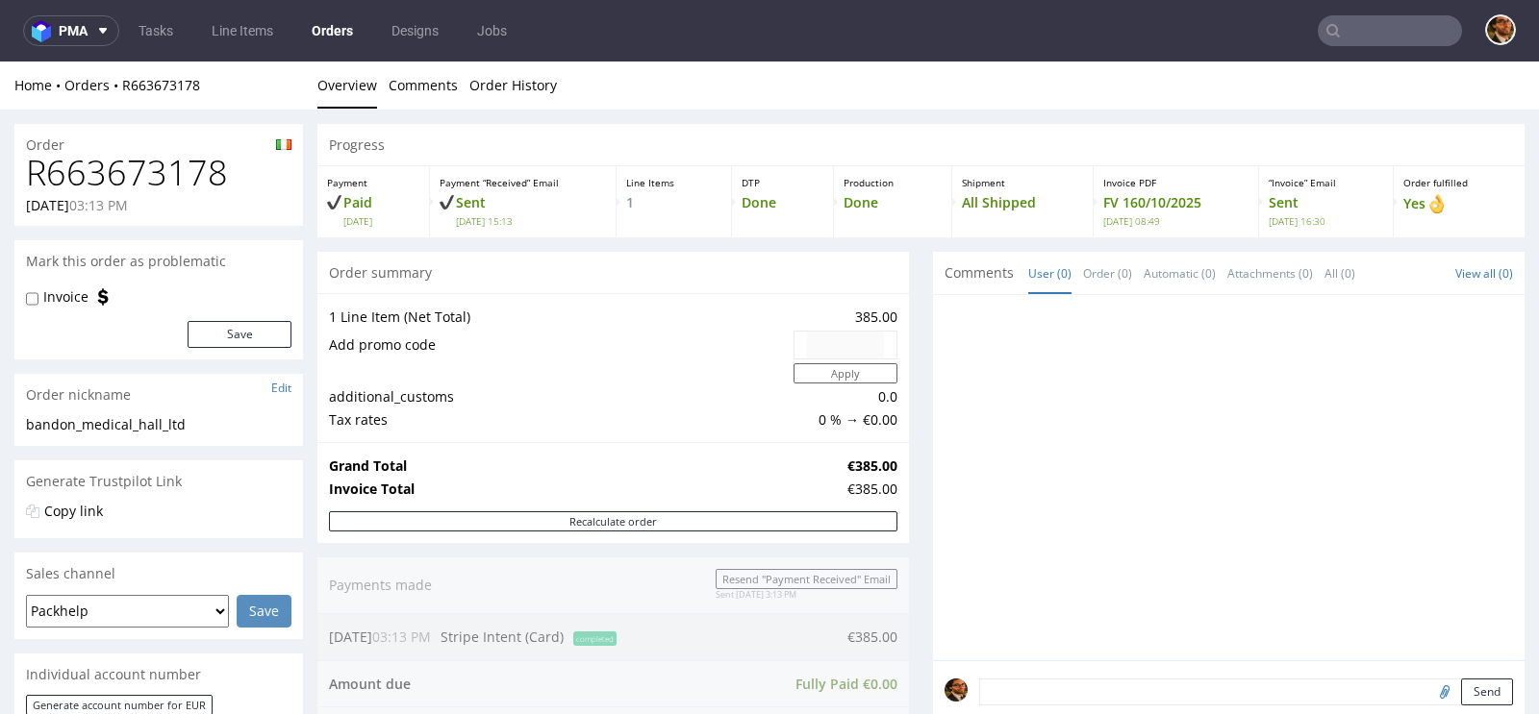
type input "[PERSON_NAME][EMAIL_ADDRESS][DOMAIN_NAME]"
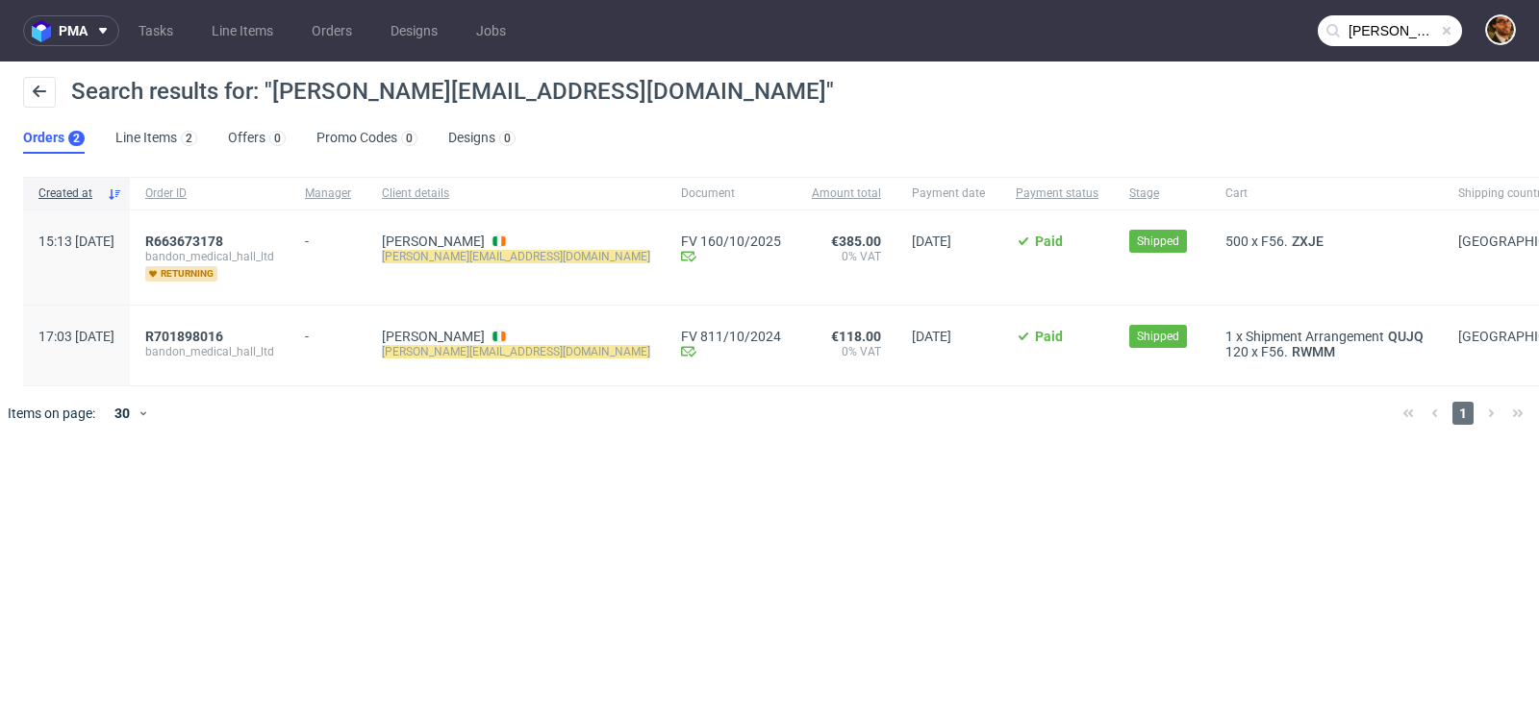
drag, startPoint x: 176, startPoint y: 243, endPoint x: 40, endPoint y: 241, distance: 135.6
click at [40, 241] on div "15:13 [DATE]" at bounding box center [76, 258] width 107 height 94
copy span "15:13 [DATE]"
